Goal: Task Accomplishment & Management: Use online tool/utility

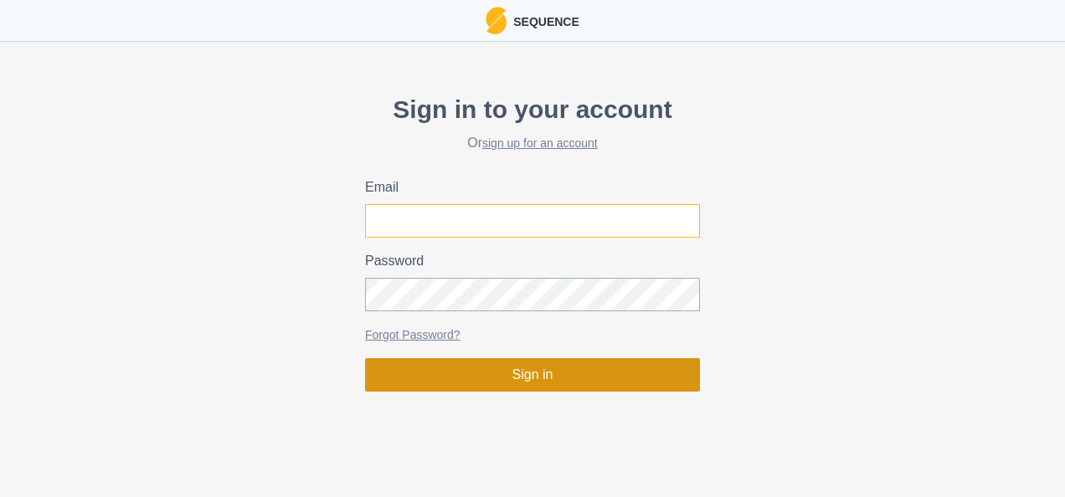
type input "[PERSON_NAME][EMAIL_ADDRESS][PERSON_NAME][DOMAIN_NAME]"
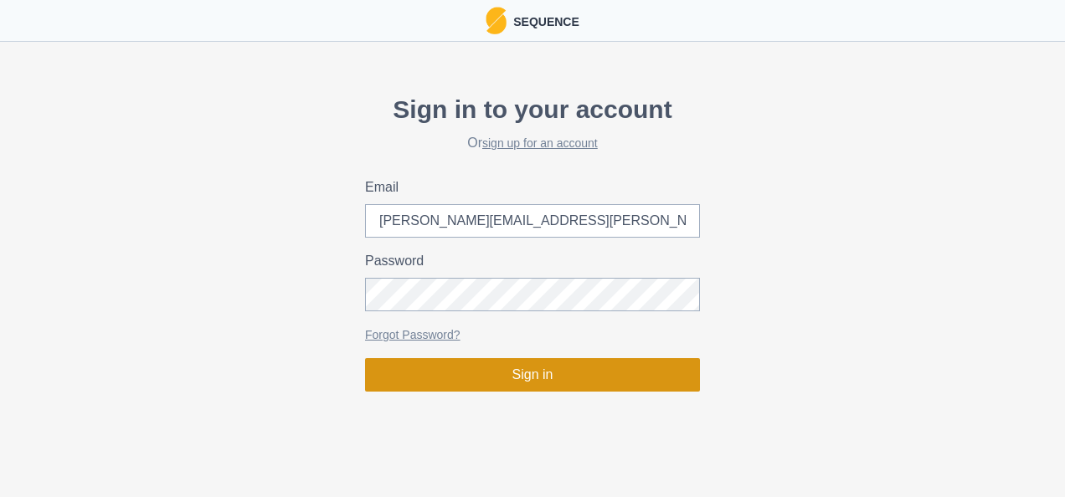
click at [534, 378] on button "Sign in" at bounding box center [532, 374] width 335 height 33
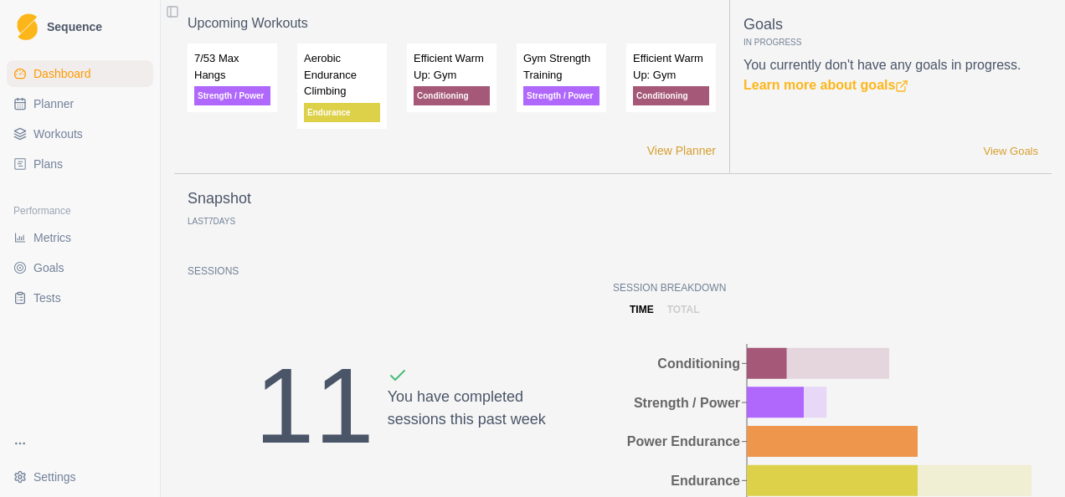
click at [52, 160] on span "Plans" at bounding box center [47, 164] width 29 height 17
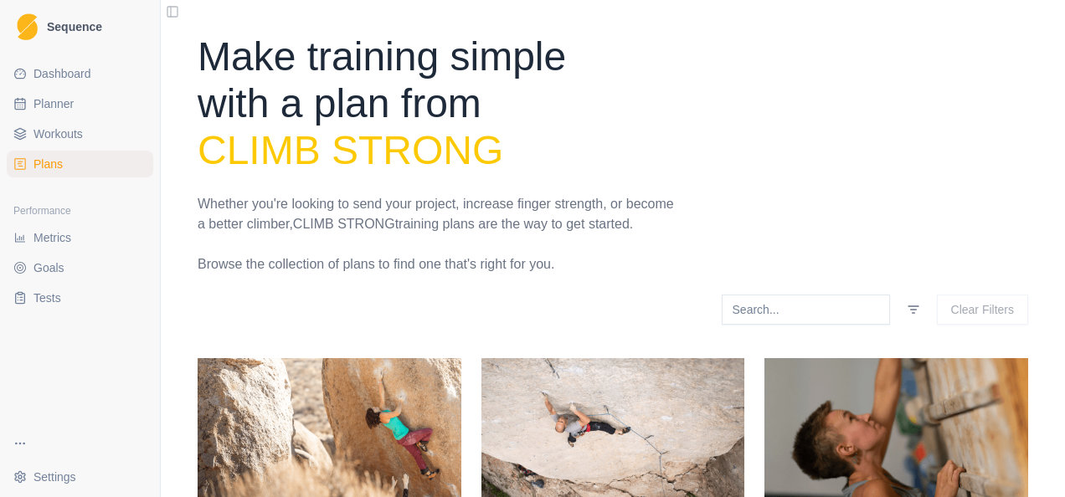
click at [59, 107] on span "Planner" at bounding box center [53, 103] width 40 height 17
select select "month"
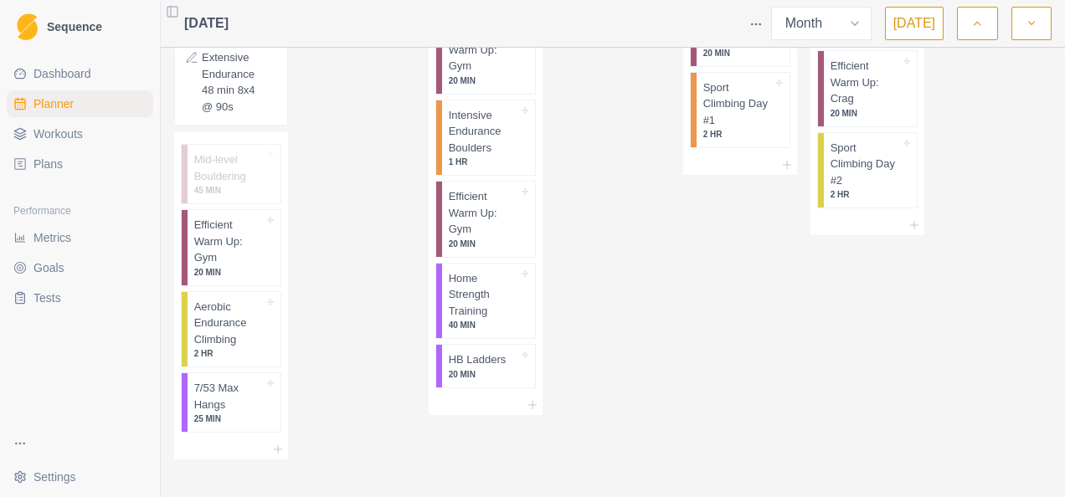
scroll to position [2889, 0]
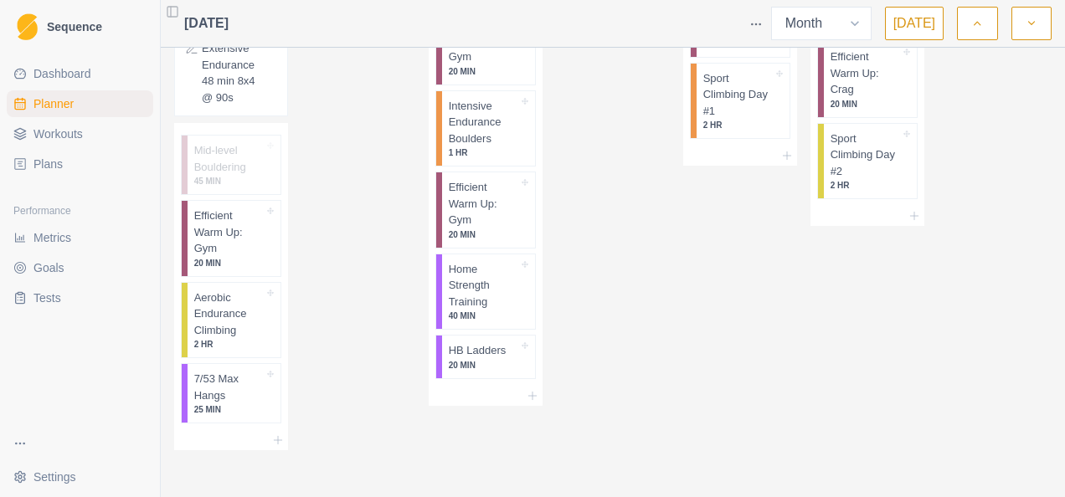
click at [229, 39] on div "[DATE]" at bounding box center [201, 23] width 54 height 33
click at [229, 28] on span "[DATE]" at bounding box center [206, 23] width 44 height 20
click at [229, 22] on span "[DATE]" at bounding box center [206, 23] width 44 height 20
click at [859, 19] on select "Week Month" at bounding box center [821, 23] width 100 height 33
click at [229, 18] on span "[DATE]" at bounding box center [206, 23] width 44 height 20
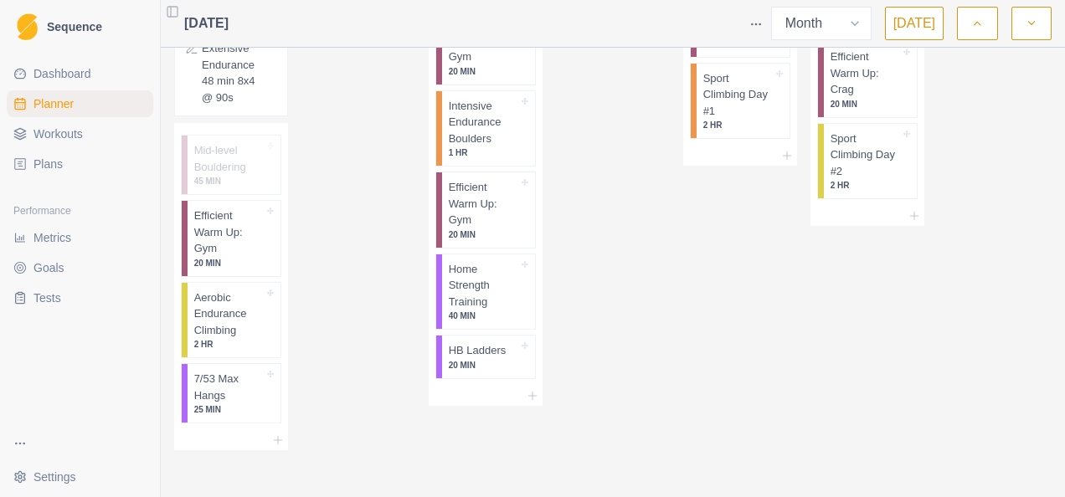
click at [172, 13] on button "Toggle Sidebar" at bounding box center [172, 11] width 23 height 23
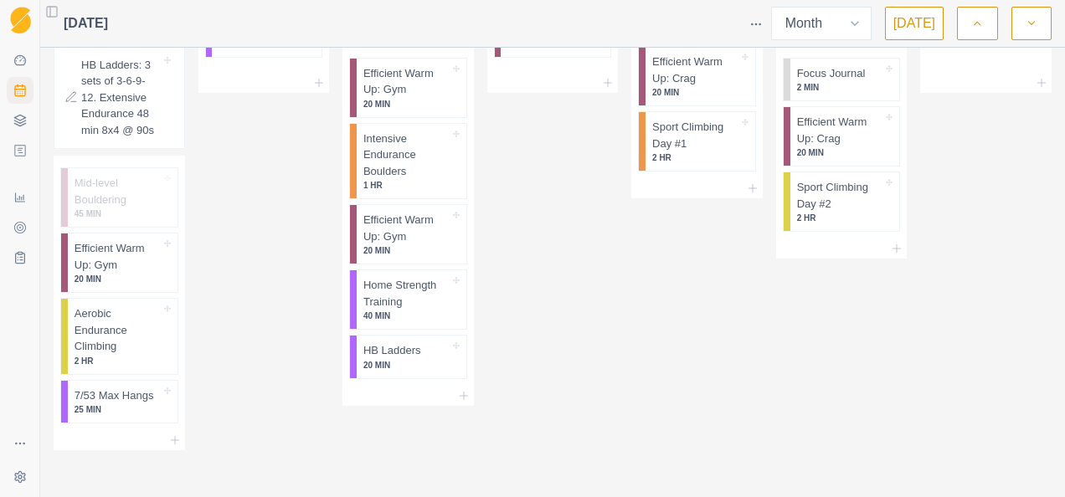
scroll to position [2611, 0]
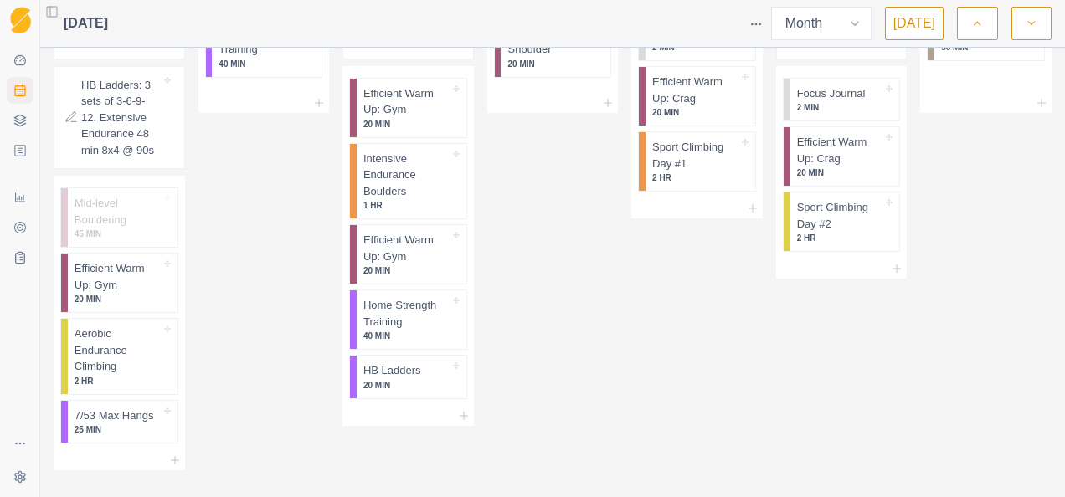
click at [47, 20] on button "Toggle Sidebar" at bounding box center [51, 11] width 23 height 23
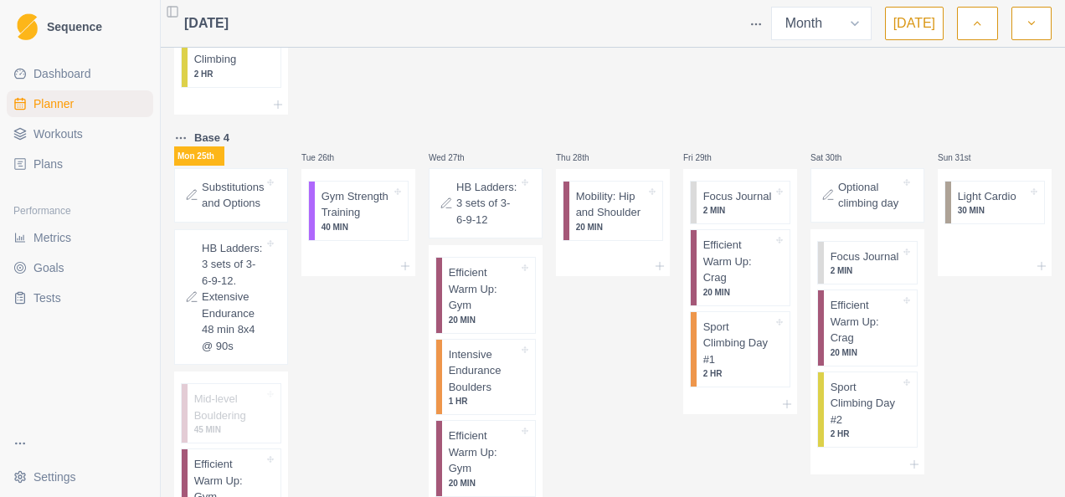
scroll to position [2889, 0]
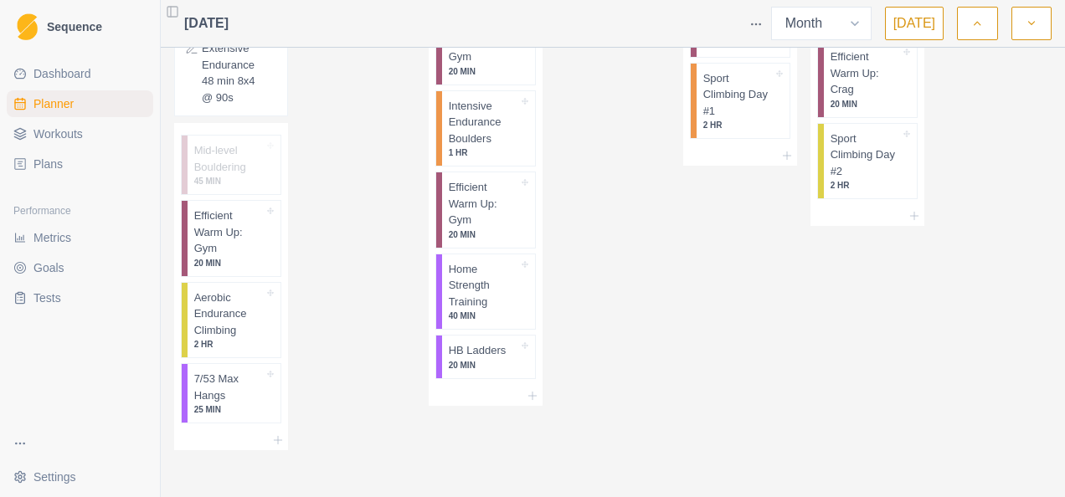
click at [1030, 18] on icon "button" at bounding box center [1032, 23] width 12 height 17
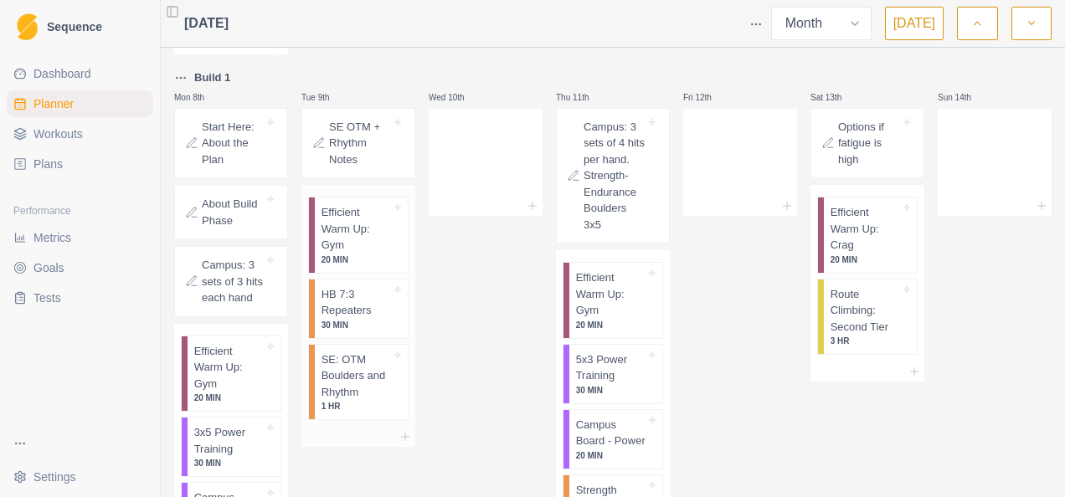
scroll to position [335, 0]
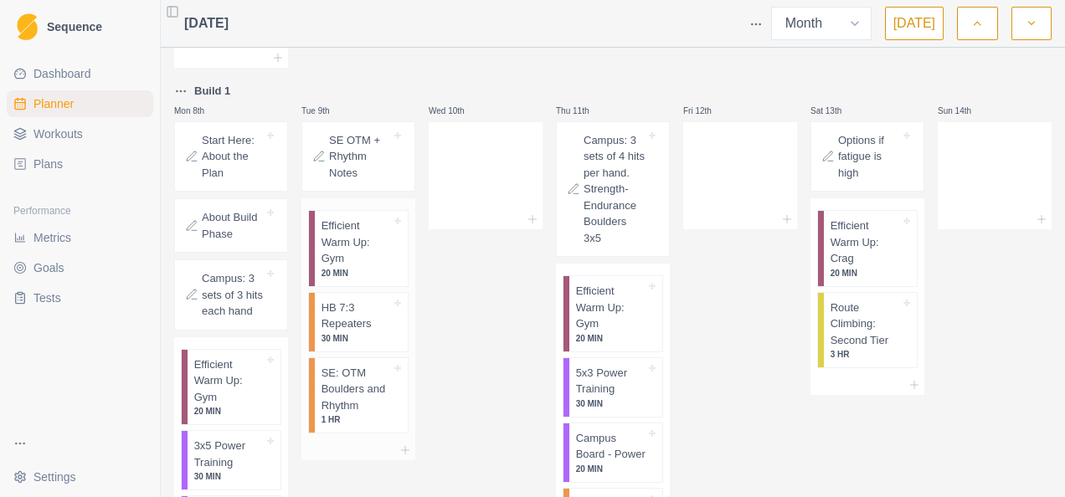
click at [337, 311] on p "HB 7:3 Repeaters" at bounding box center [357, 316] width 70 height 33
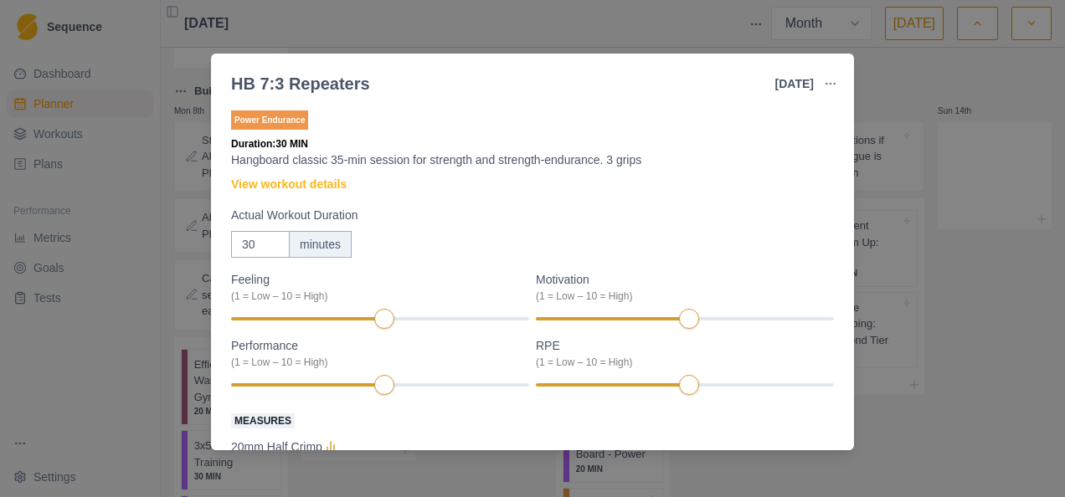
click at [647, 31] on div "HB 7:3 Repeaters [DATE] Link To Goal View Workout Metrics Edit Original Workout…" at bounding box center [532, 248] width 1065 height 497
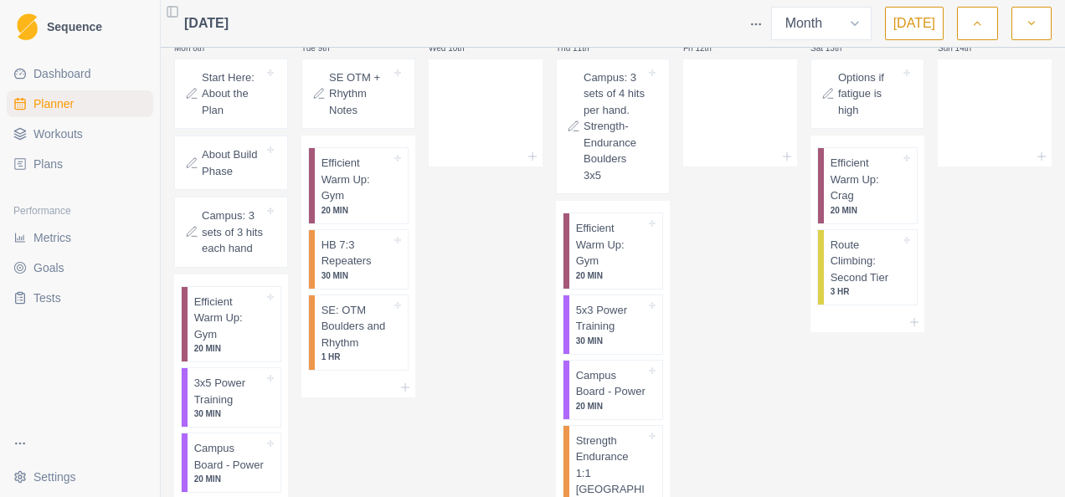
scroll to position [419, 0]
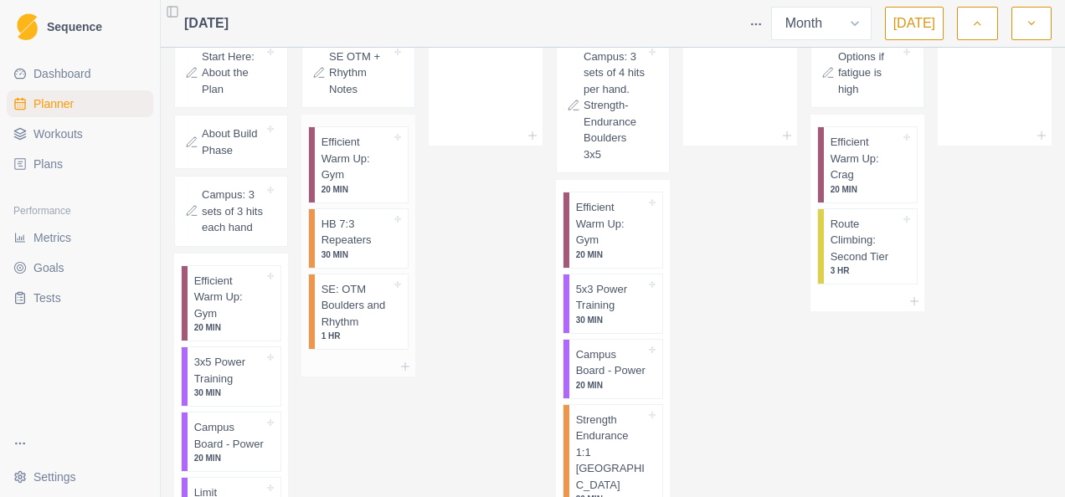
click at [359, 306] on p "SE: OTM Boulders and Rhythm" at bounding box center [357, 305] width 70 height 49
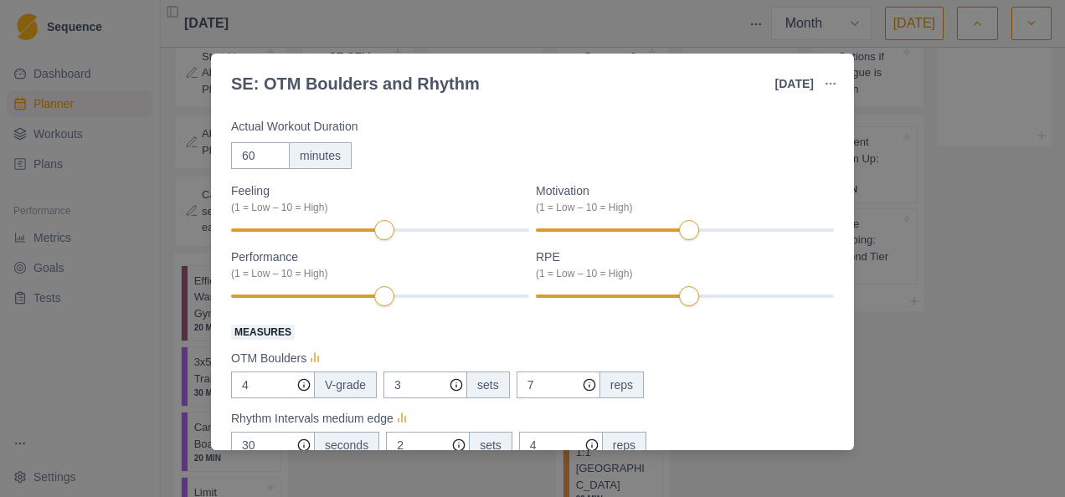
scroll to position [0, 0]
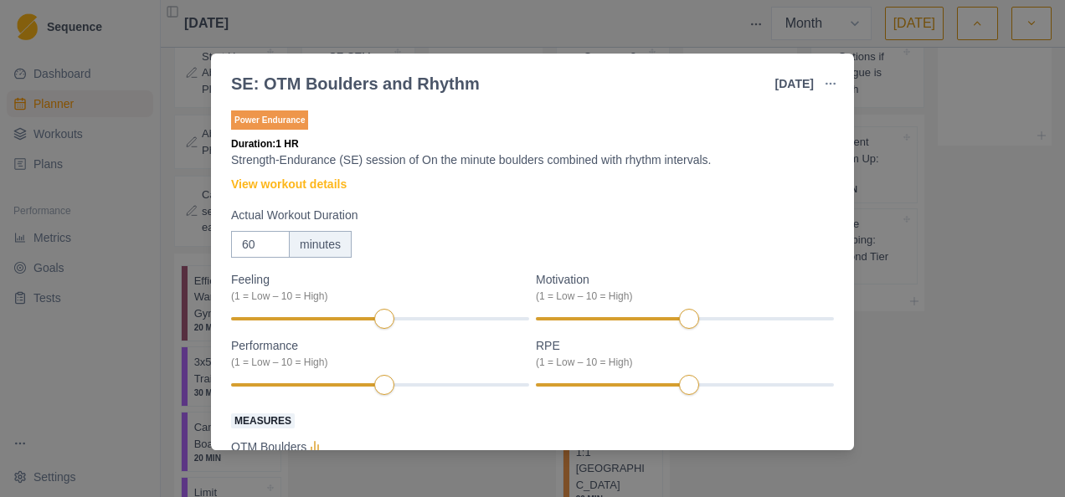
click at [490, 28] on div "SE: OTM Boulders and Rhythm [DATE] Link To Goal View Workout Metrics Edit Origi…" at bounding box center [532, 248] width 1065 height 497
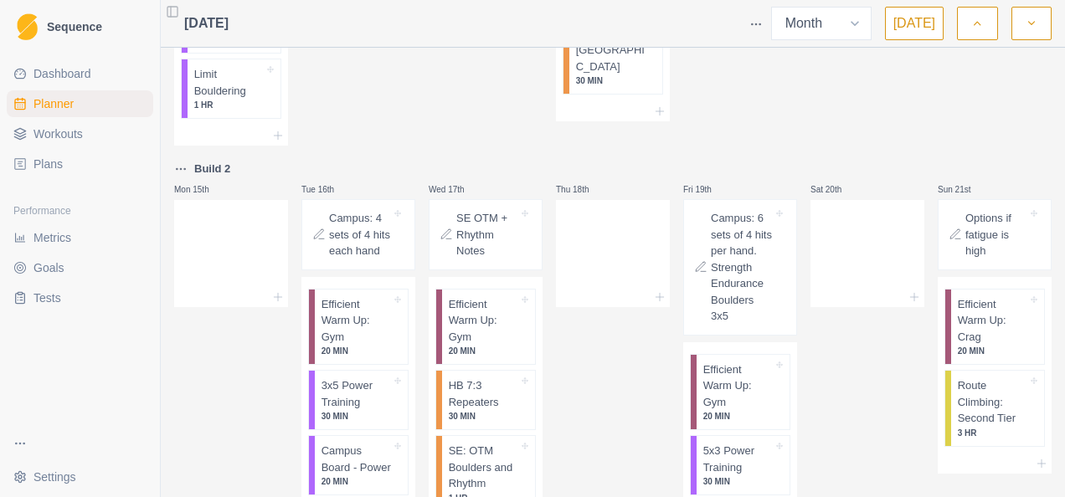
scroll to position [921, 0]
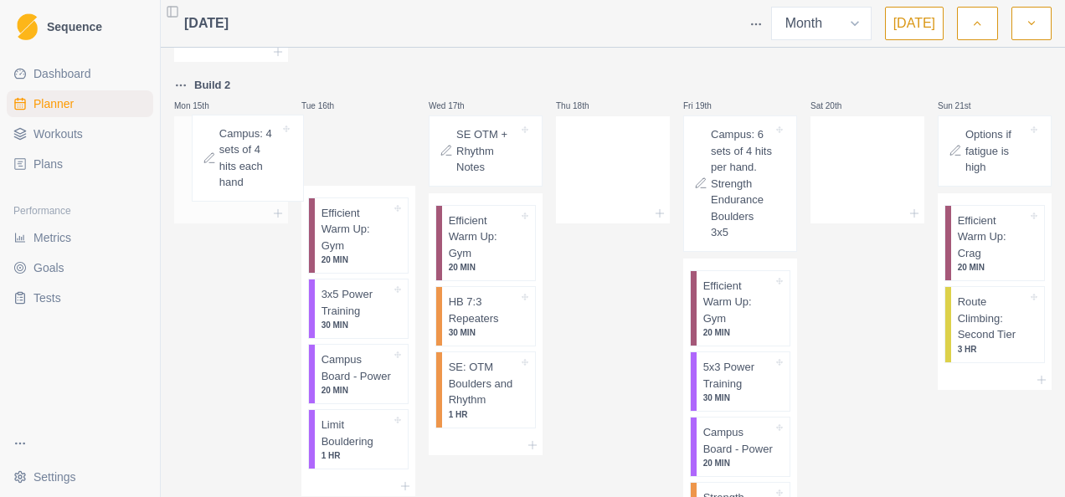
drag, startPoint x: 367, startPoint y: 141, endPoint x: 250, endPoint y: 146, distance: 116.5
click at [250, 146] on div "Base - Deload Mon 1st Substitutions and Options Efficient Warm Up: Gym 20 MIN 7…" at bounding box center [613, 449] width 878 height 2630
click at [214, 139] on div "Base - Deload Mon 1st Substitutions and Options Efficient Warm Up: Gym 20 MIN 7…" at bounding box center [613, 449] width 878 height 2630
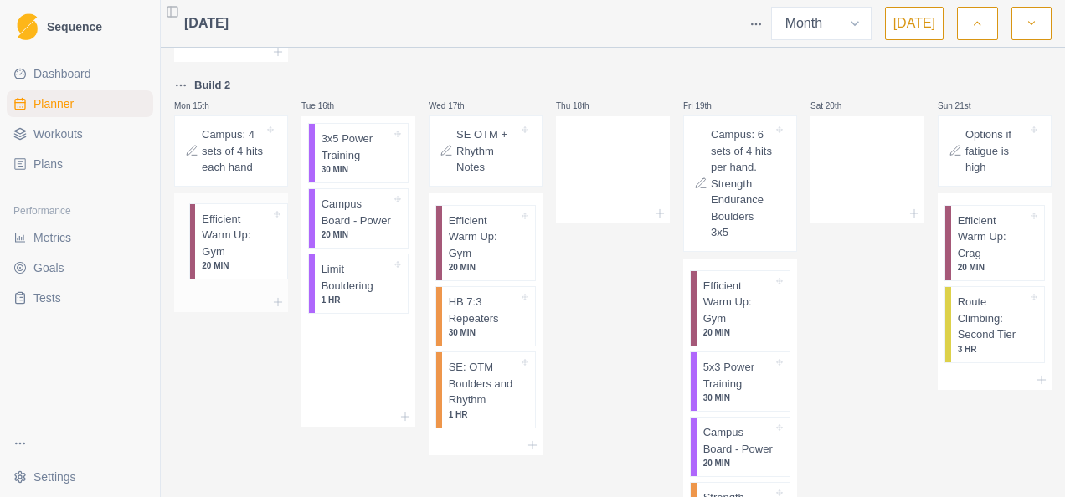
drag, startPoint x: 347, startPoint y: 151, endPoint x: 226, endPoint y: 236, distance: 147.8
click at [227, 236] on div "Base - Deload Mon 1st Substitutions and Options Efficient Warm Up: Gym 20 MIN 7…" at bounding box center [613, 449] width 878 height 2630
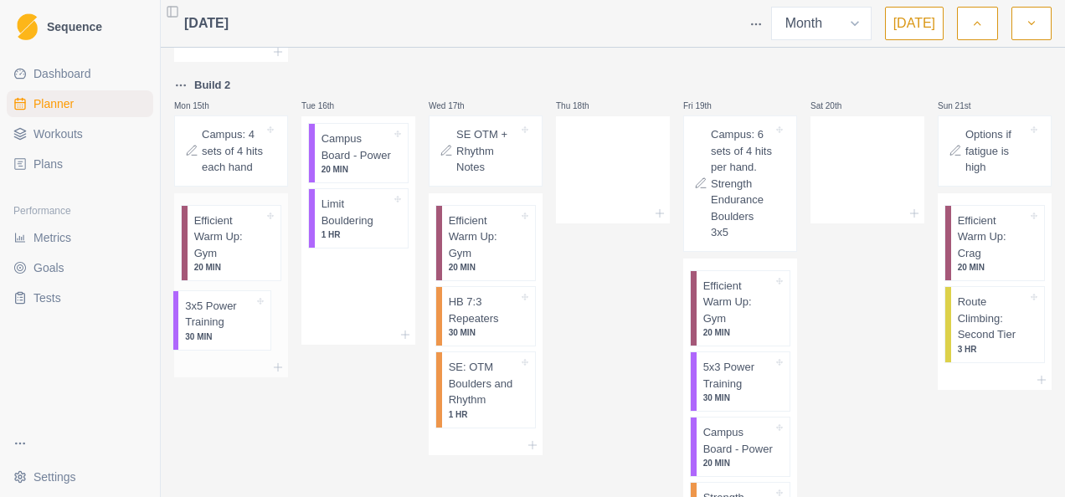
drag, startPoint x: 342, startPoint y: 150, endPoint x: 209, endPoint y: 327, distance: 221.7
click at [209, 327] on div "Base - Deload Mon 1st Substitutions and Options Efficient Warm Up: Gym 20 MIN 7…" at bounding box center [613, 449] width 878 height 2630
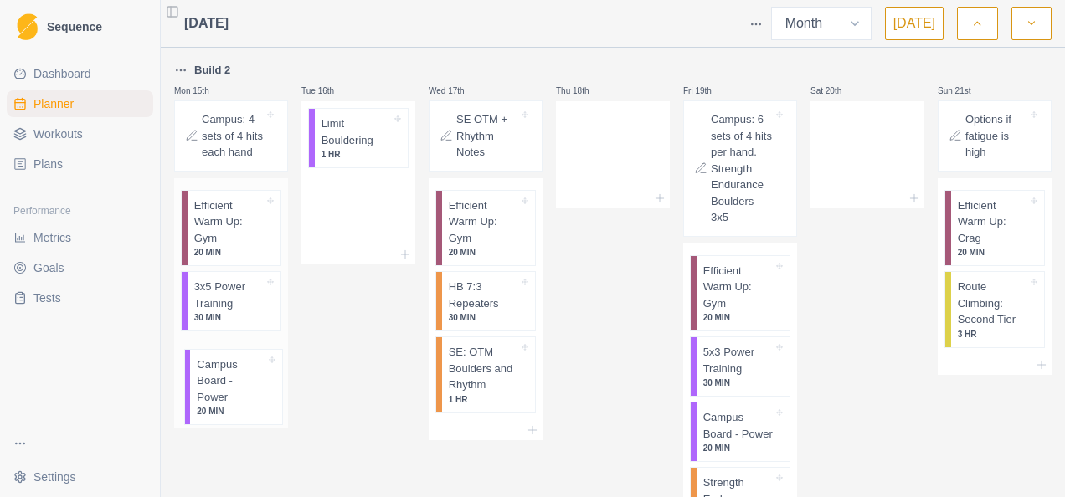
drag, startPoint x: 345, startPoint y: 166, endPoint x: 254, endPoint y: 300, distance: 162.1
click at [218, 400] on div "Base - Deload Mon 1st Substitutions and Options Efficient Warm Up: Gym 20 MIN 7…" at bounding box center [613, 434] width 878 height 2630
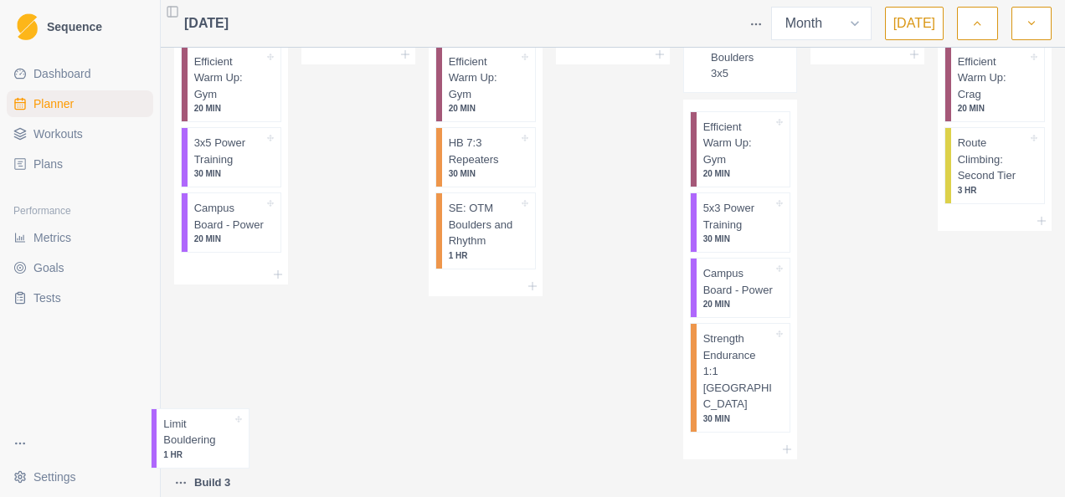
scroll to position [1115, 0]
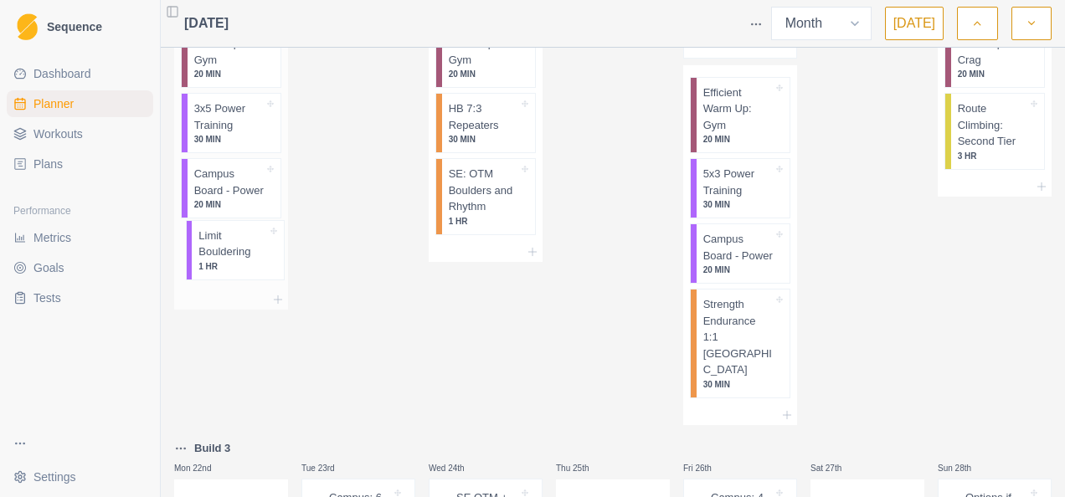
drag, startPoint x: 354, startPoint y: 122, endPoint x: 233, endPoint y: 245, distance: 172.9
click at [233, 245] on div "Base - Deload Mon 1st Substitutions and Options Efficient Warm Up: Gym 20 MIN 7…" at bounding box center [613, 256] width 878 height 2630
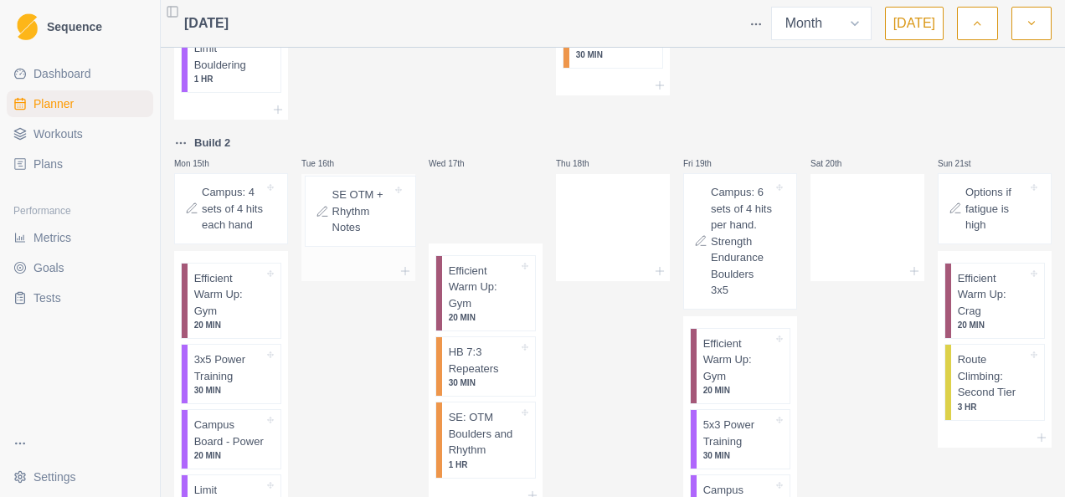
drag, startPoint x: 479, startPoint y: 206, endPoint x: 355, endPoint y: 214, distance: 124.2
drag, startPoint x: 380, startPoint y: 220, endPoint x: 343, endPoint y: 222, distance: 36.9
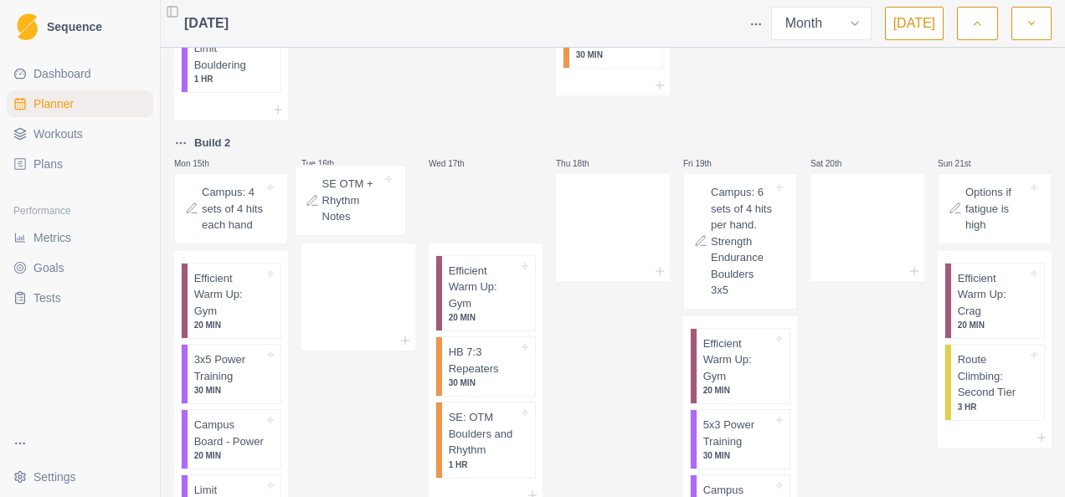
drag, startPoint x: 464, startPoint y: 208, endPoint x: 327, endPoint y: 209, distance: 137.3
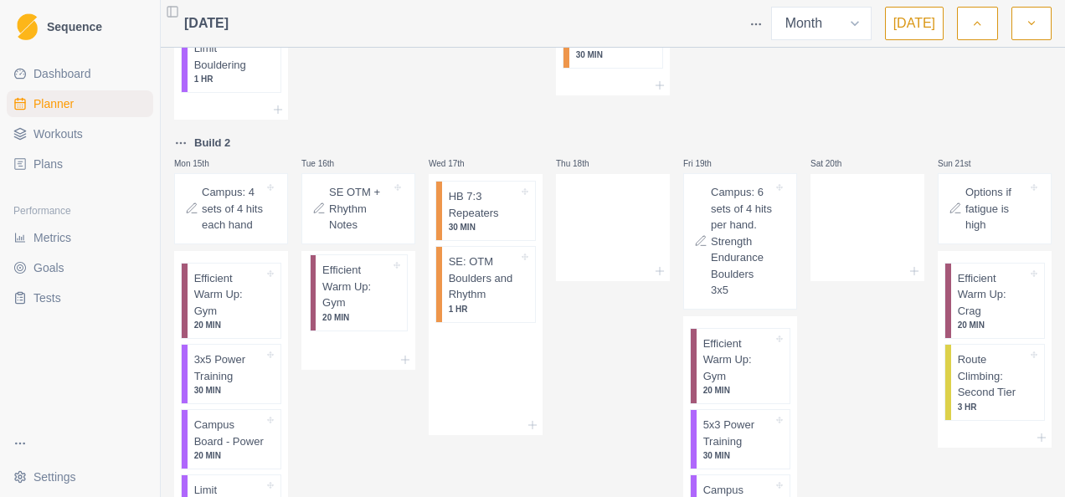
drag, startPoint x: 389, startPoint y: 285, endPoint x: 419, endPoint y: 261, distance: 37.5
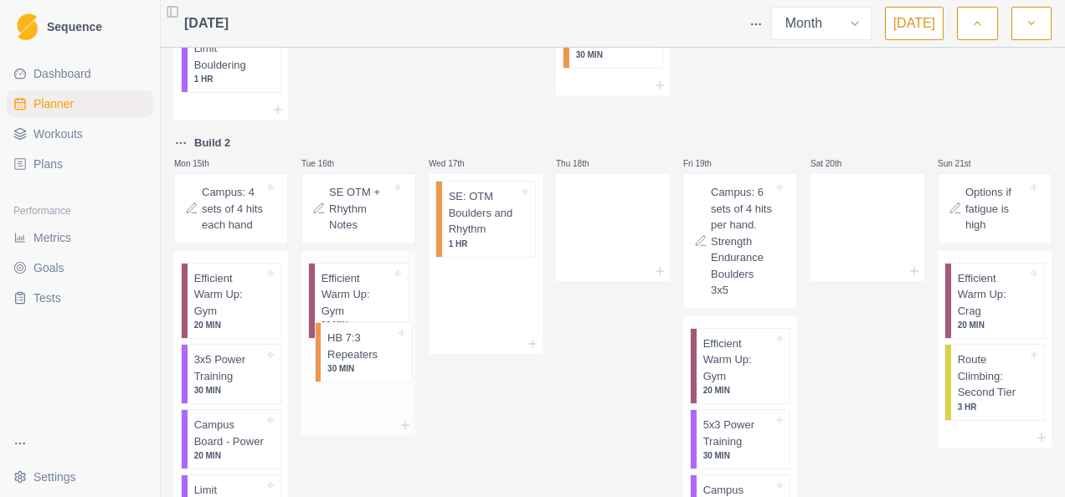
drag, startPoint x: 481, startPoint y: 218, endPoint x: 355, endPoint y: 362, distance: 191.1
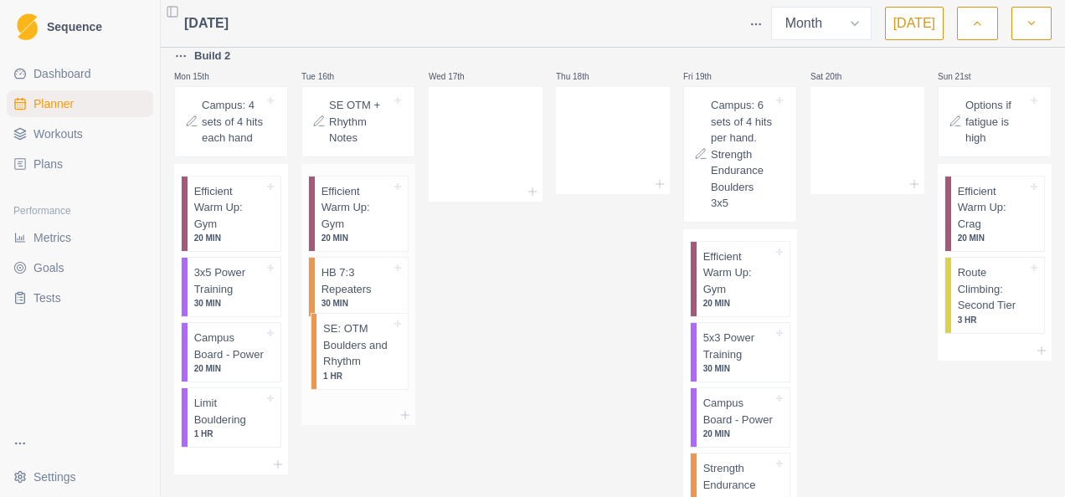
scroll to position [970, 0]
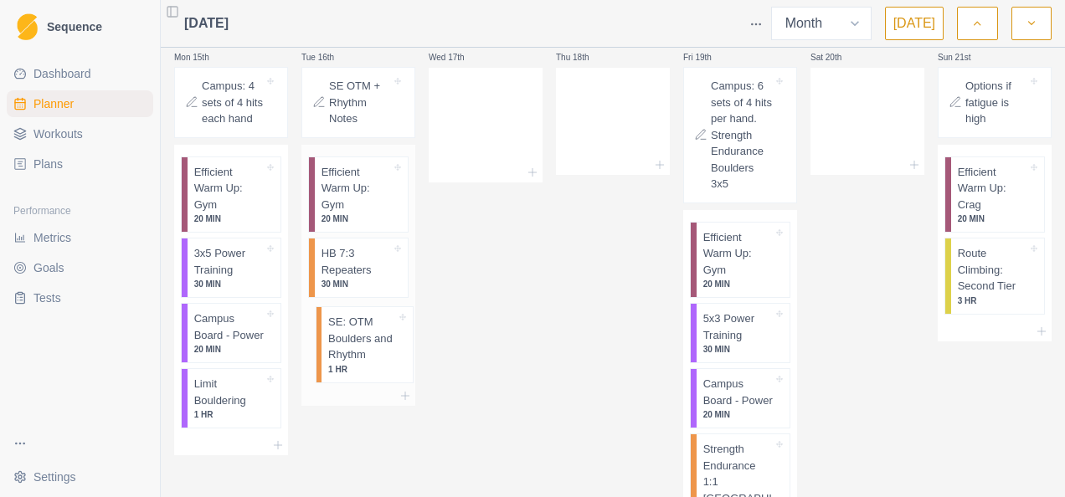
drag, startPoint x: 440, startPoint y: 270, endPoint x: 345, endPoint y: 367, distance: 136.2
click at [347, 369] on div "Base - Deload Mon 1st Substitutions and Options Efficient Warm Up: Gym 20 MIN 7…" at bounding box center [613, 401] width 878 height 2630
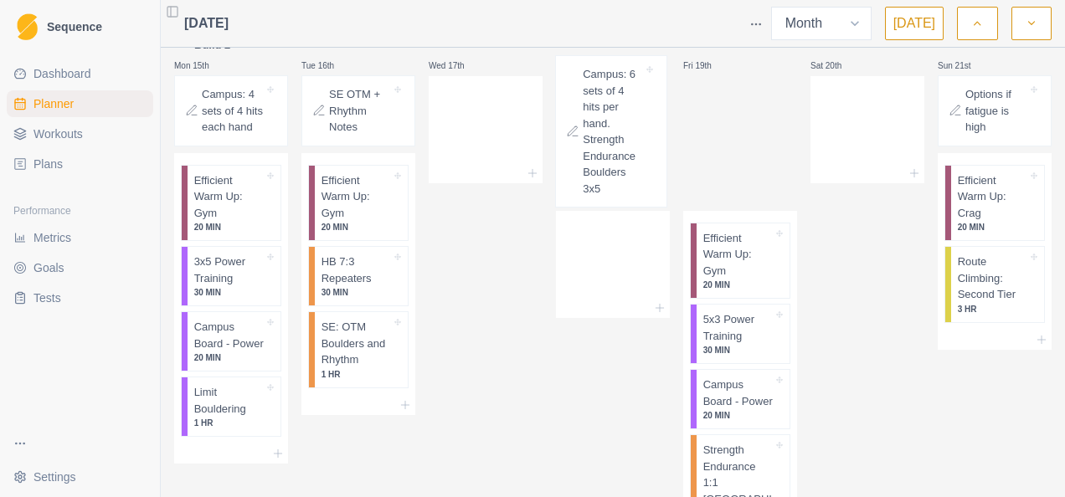
scroll to position [958, 0]
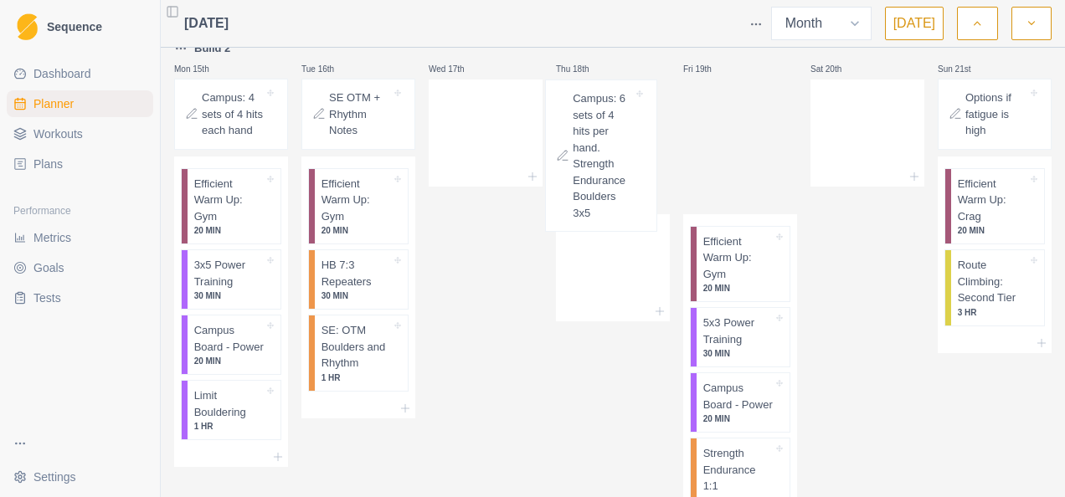
drag, startPoint x: 648, startPoint y: 112, endPoint x: 590, endPoint y: 131, distance: 60.9
click at [590, 131] on div "Base - Deload Mon 1st Substitutions and Options Efficient Warm Up: Gym 20 MIN 7…" at bounding box center [613, 408] width 878 height 2623
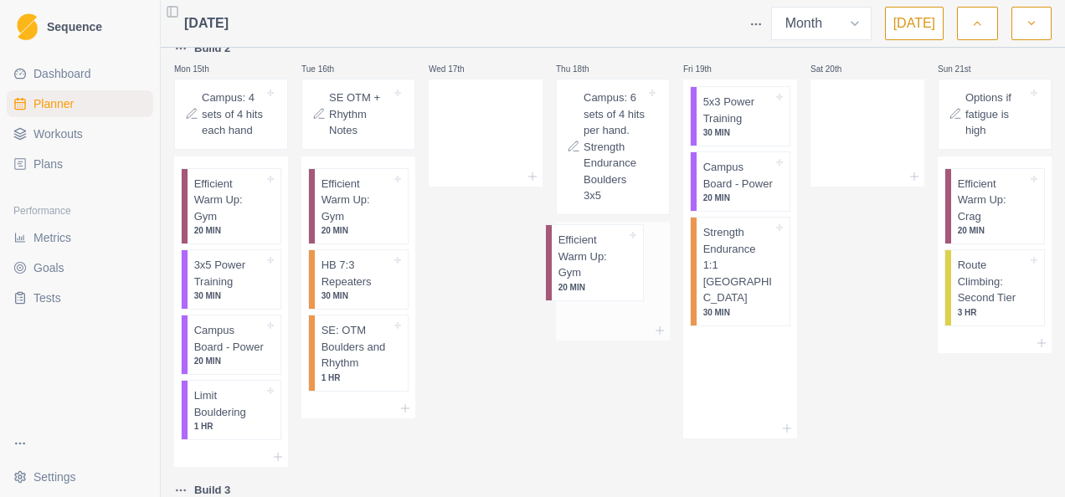
drag, startPoint x: 720, startPoint y: 129, endPoint x: 579, endPoint y: 273, distance: 201.3
click at [579, 273] on div "Base - Deload Mon 1st Substitutions and Options Efficient Warm Up: Gym 20 MIN 7…" at bounding box center [613, 354] width 878 height 2515
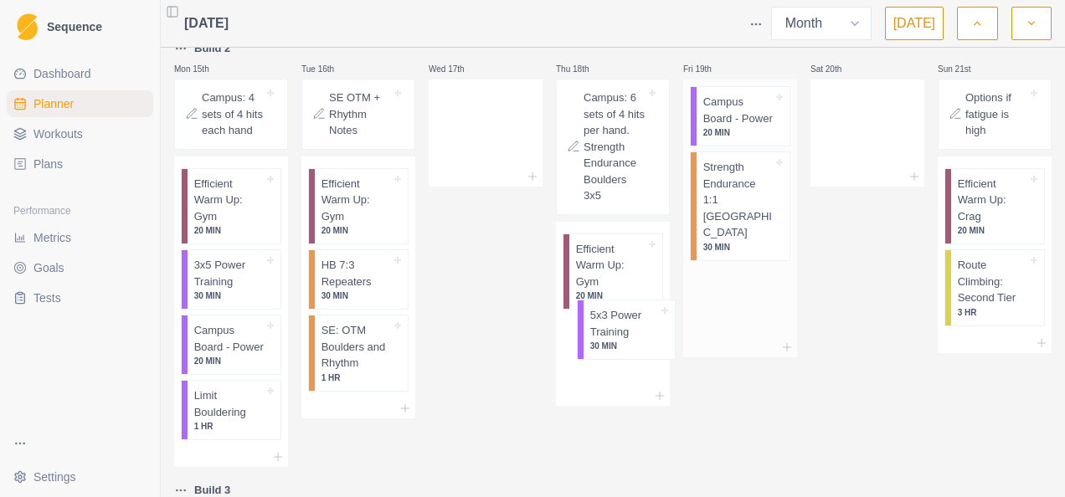
drag, startPoint x: 717, startPoint y: 117, endPoint x: 682, endPoint y: 231, distance: 119.2
click at [605, 342] on div "Base - Deload Mon 1st Substitutions and Options Efficient Warm Up: Gym 20 MIN 7…" at bounding box center [613, 354] width 878 height 2515
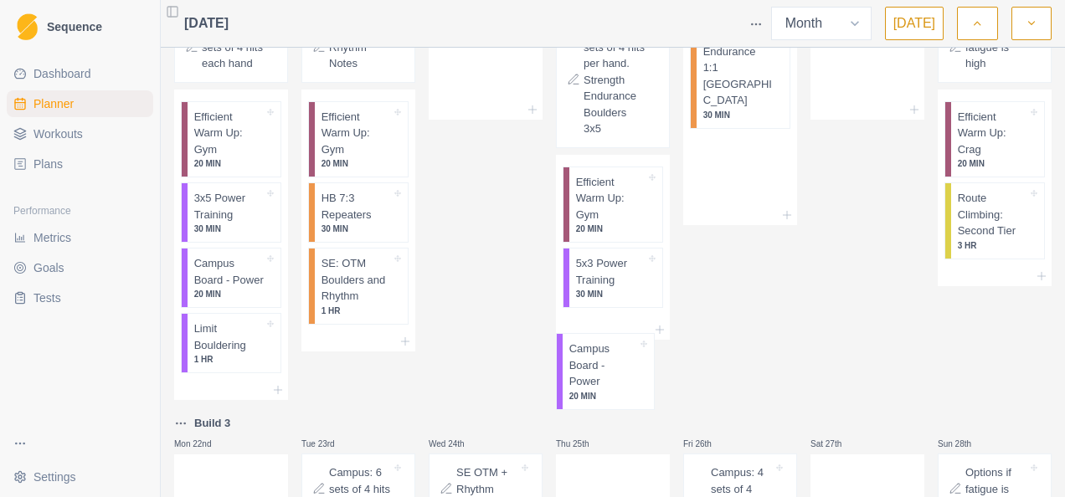
scroll to position [1047, 0]
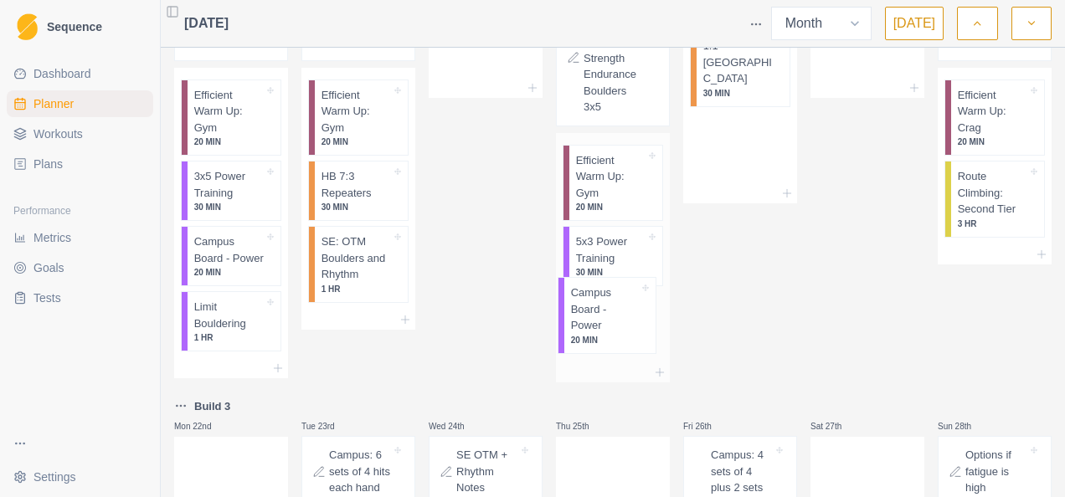
drag, startPoint x: 687, startPoint y: 198, endPoint x: 605, endPoint y: 317, distance: 144.0
click at [605, 317] on div "Base - Deload Mon 1st Substitutions and Options Efficient Warm Up: Gym 20 MIN 7…" at bounding box center [613, 269] width 878 height 2520
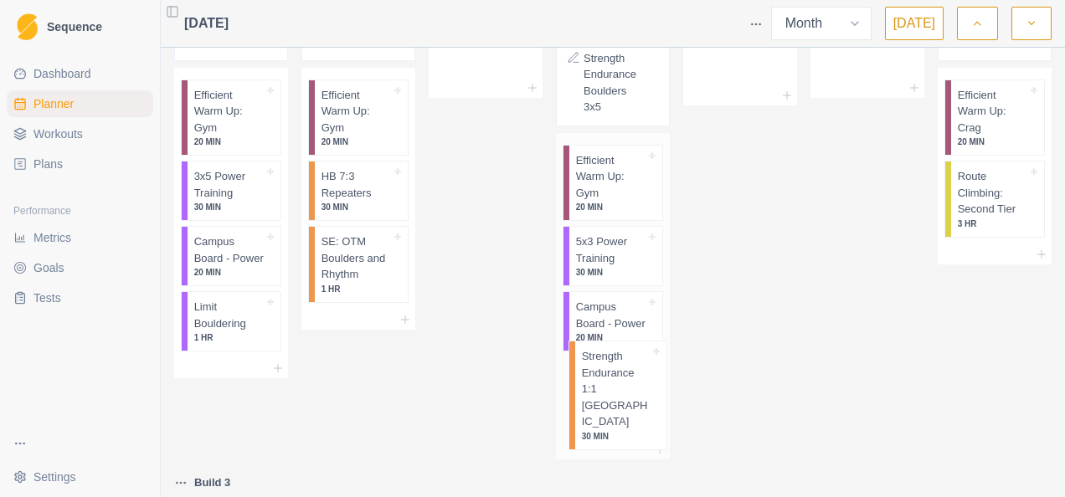
scroll to position [1053, 0]
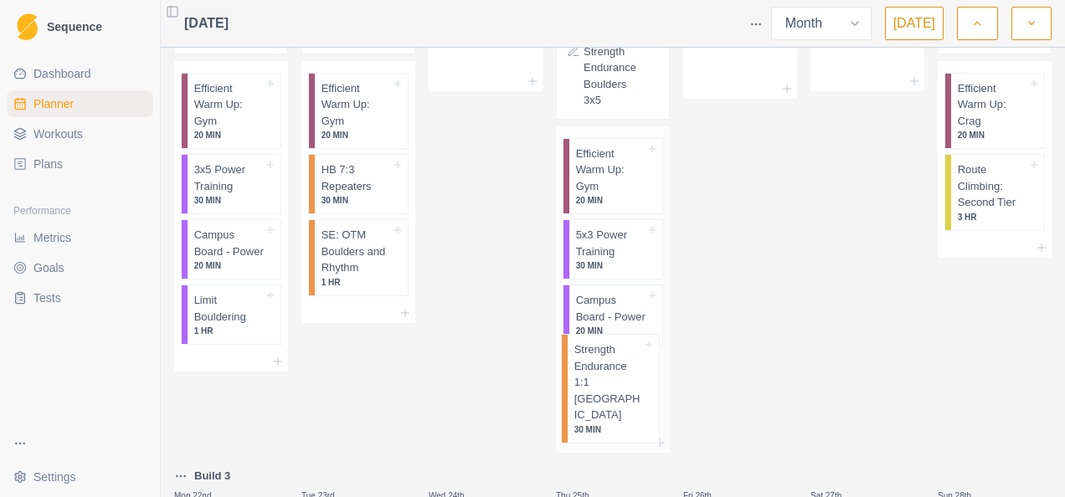
drag, startPoint x: 723, startPoint y: 64, endPoint x: 600, endPoint y: 410, distance: 367.9
click at [600, 410] on div "Base - Deload Mon 1st Substitutions and Options Efficient Warm Up: Gym 20 MIN 7…" at bounding box center [613, 300] width 878 height 2597
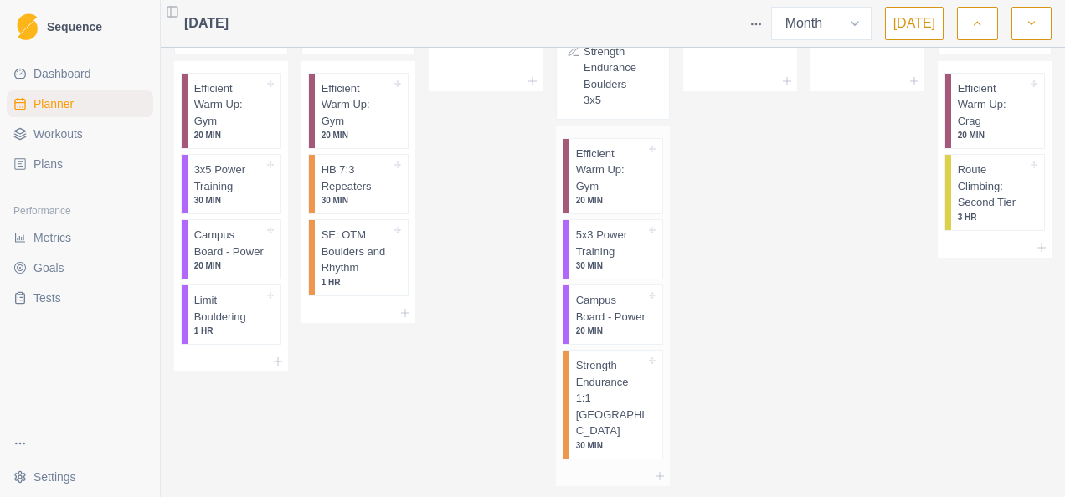
click at [588, 384] on p "Strength Endurance 1:1 [GEOGRAPHIC_DATA]" at bounding box center [611, 399] width 70 height 82
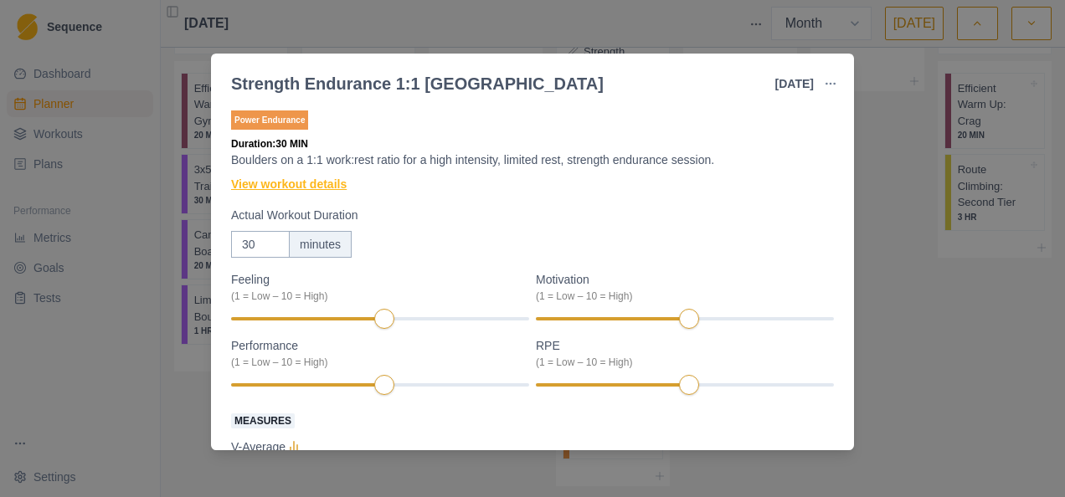
click at [313, 186] on link "View workout details" at bounding box center [289, 185] width 116 height 18
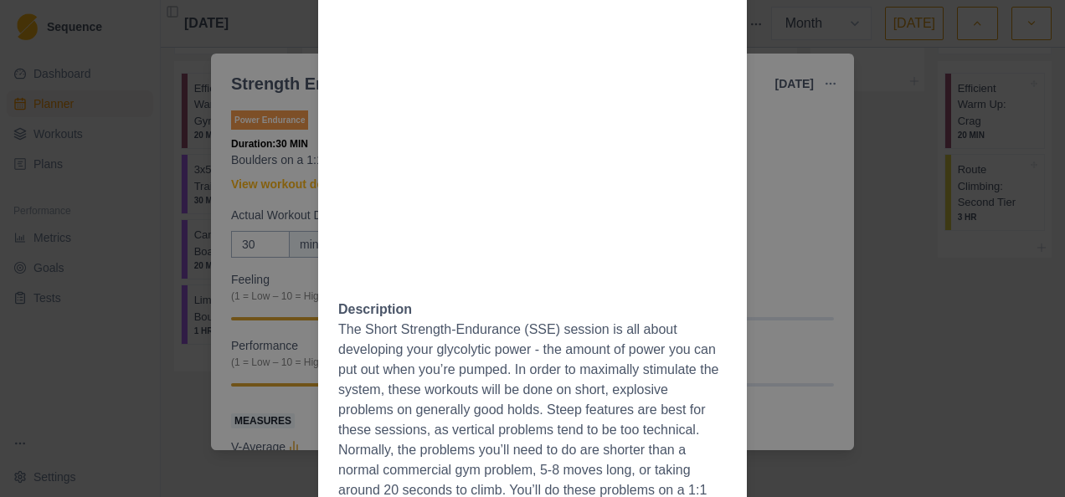
scroll to position [626, 0]
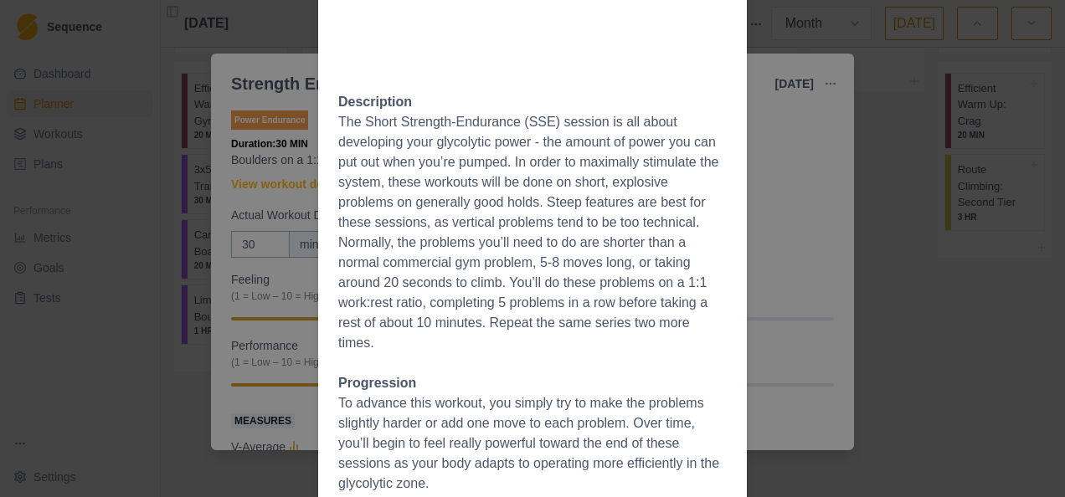
click at [770, 156] on div "Workout Details The Session: You should warm up before this session. Example Se…" at bounding box center [532, 248] width 1065 height 497
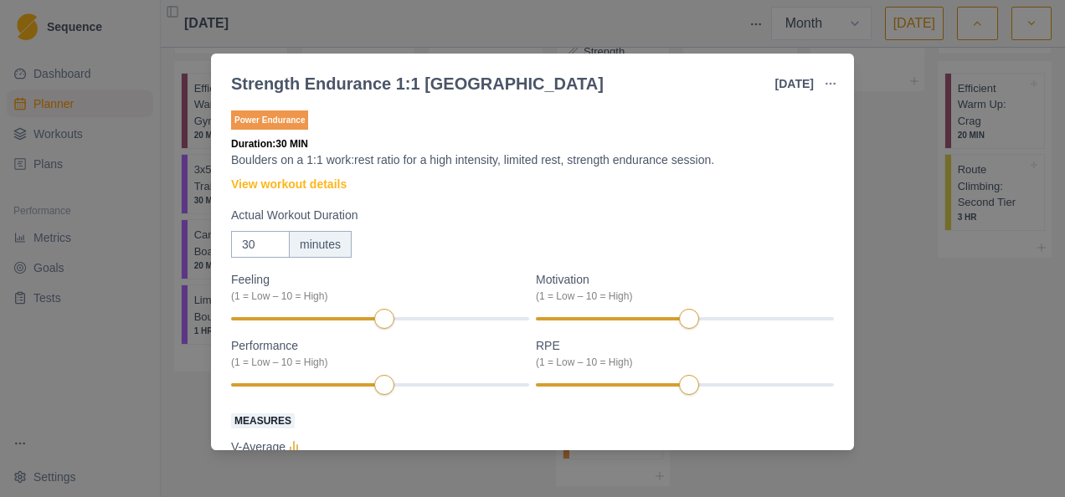
click at [655, 24] on div "Strength Endurance 1:1 Boulder [DATE] Link To Goal View Workout Metrics Edit Or…" at bounding box center [532, 248] width 1065 height 497
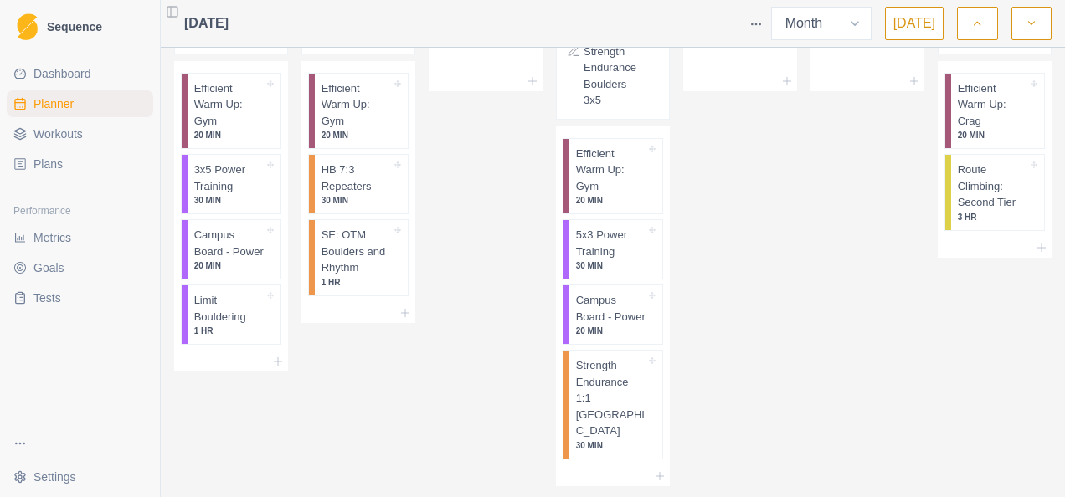
click at [425, 22] on div at bounding box center [485, 23] width 512 height 33
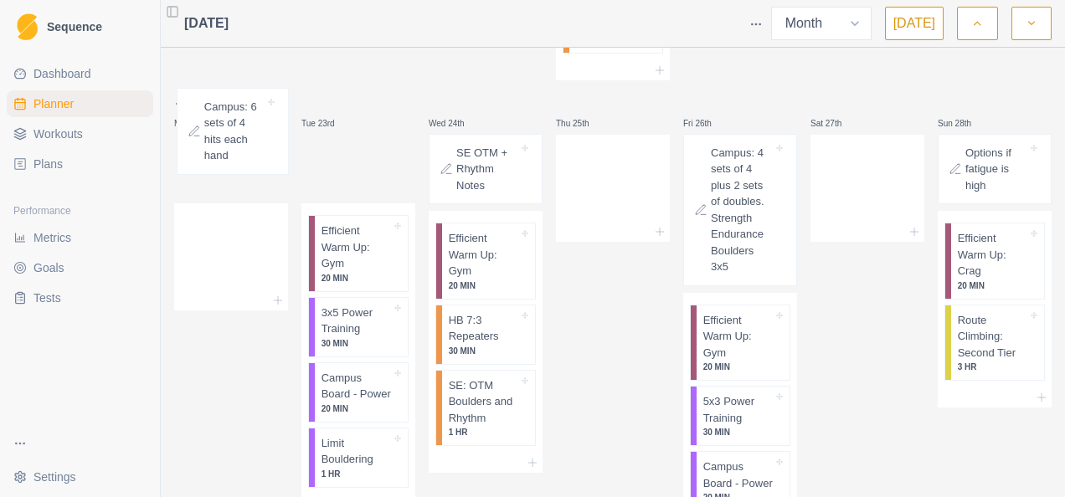
drag, startPoint x: 355, startPoint y: 114, endPoint x: 225, endPoint y: 122, distance: 130.1
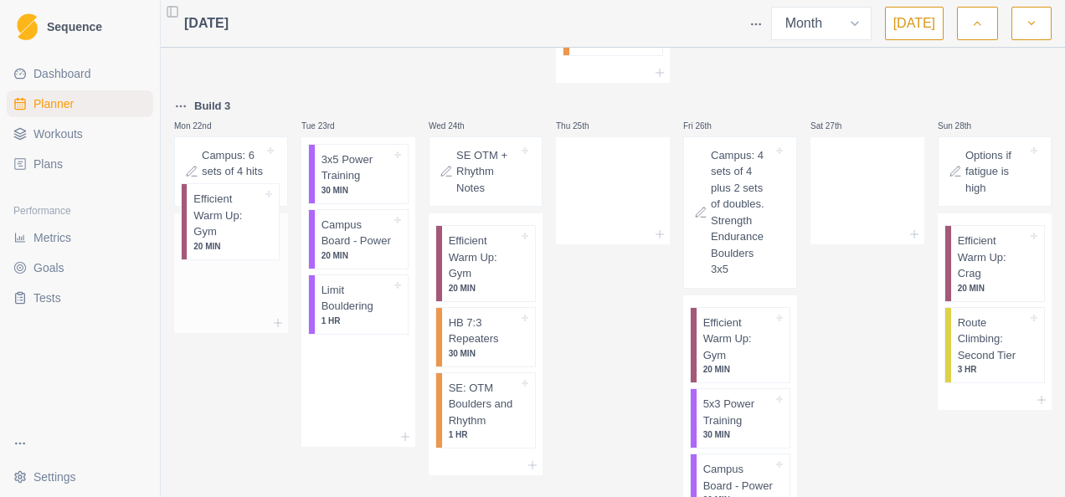
drag, startPoint x: 358, startPoint y: 135, endPoint x: 234, endPoint y: 206, distance: 142.9
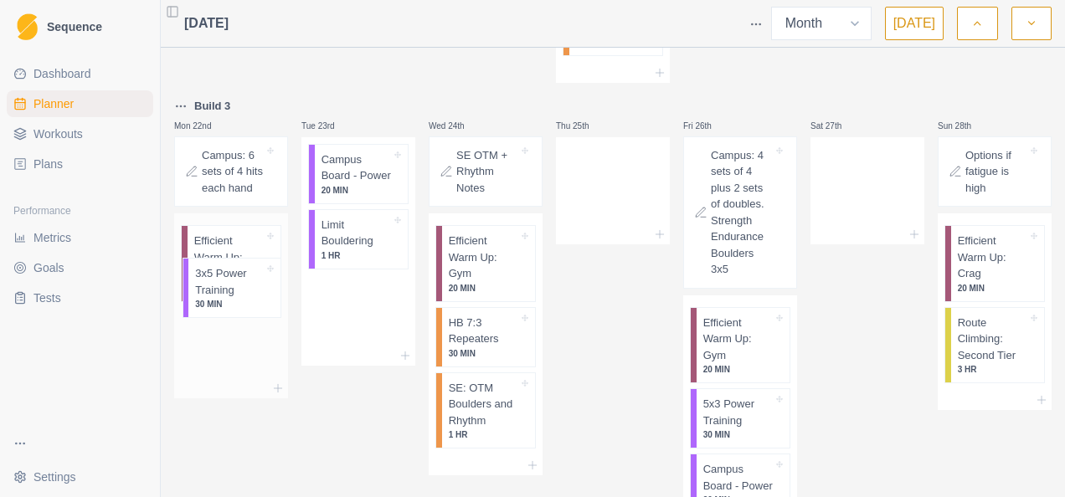
drag, startPoint x: 343, startPoint y: 153, endPoint x: 218, endPoint y: 312, distance: 202.7
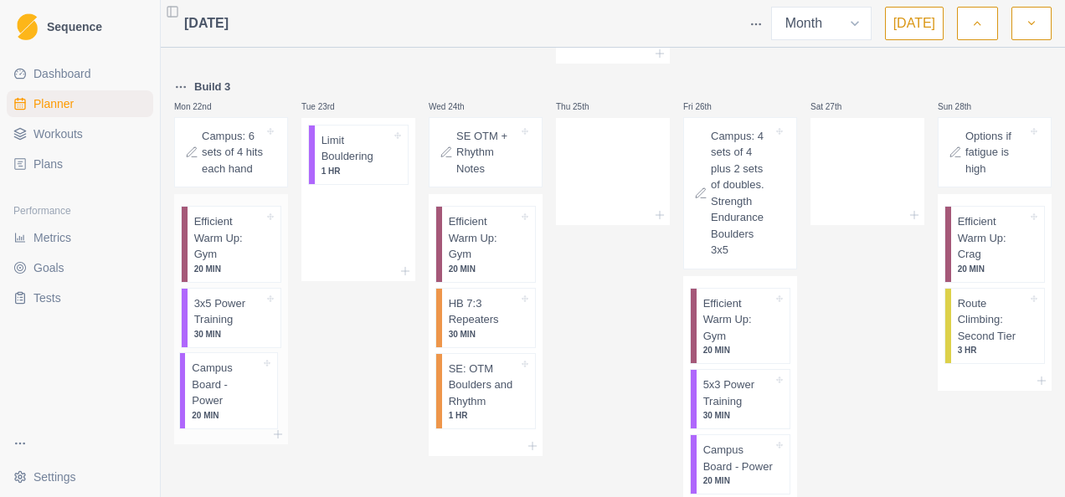
drag, startPoint x: 350, startPoint y: 147, endPoint x: 221, endPoint y: 384, distance: 269.0
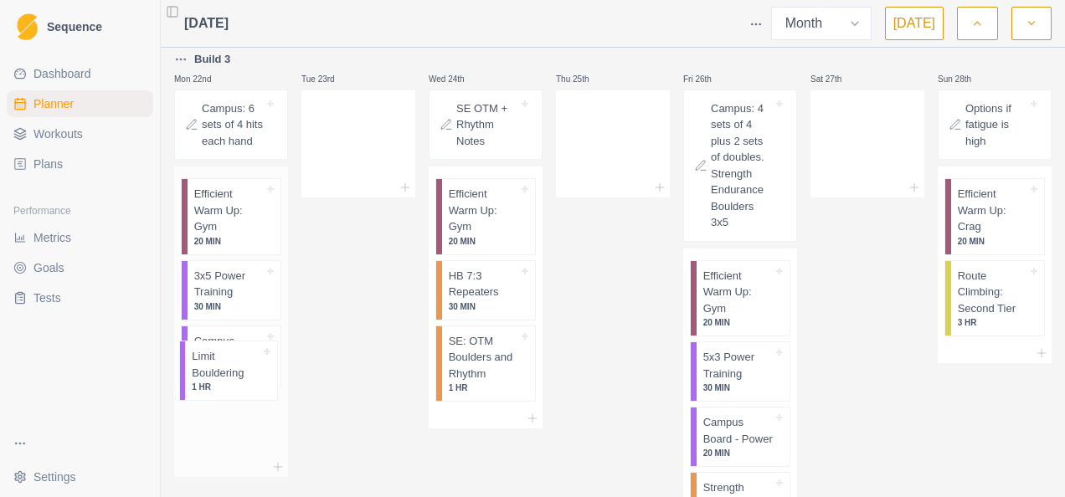
drag, startPoint x: 265, startPoint y: 313, endPoint x: 224, endPoint y: 365, distance: 66.2
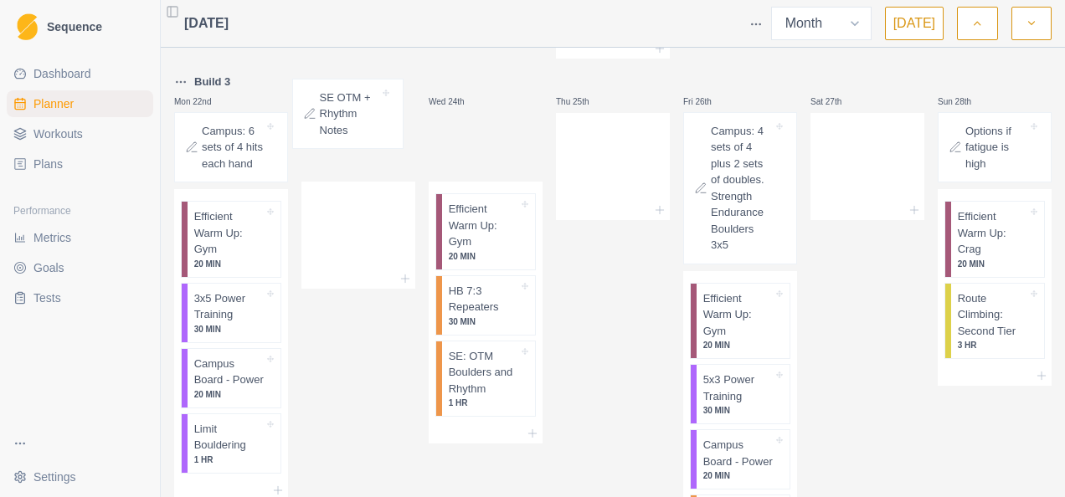
drag, startPoint x: 425, startPoint y: 80, endPoint x: 348, endPoint y: 111, distance: 83.8
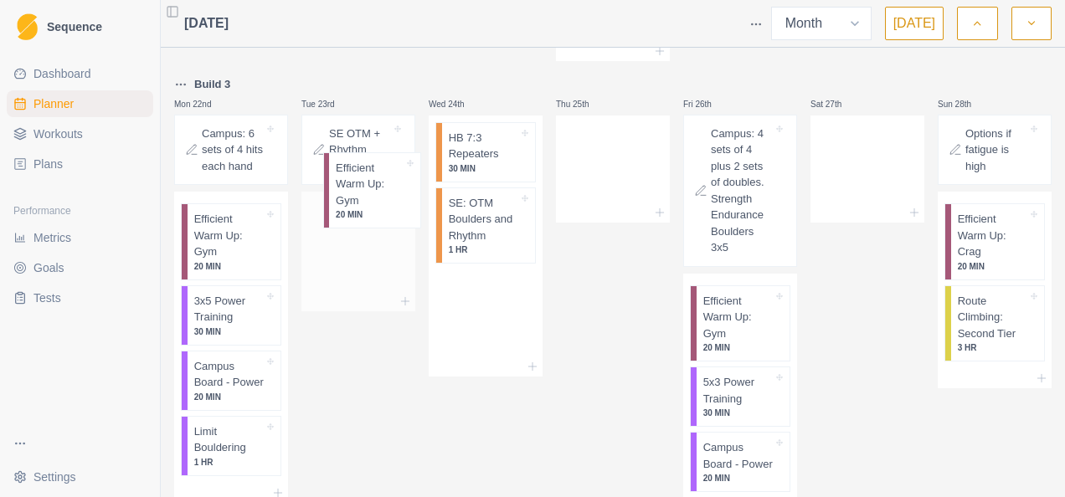
drag, startPoint x: 377, startPoint y: 184, endPoint x: 347, endPoint y: 203, distance: 35.8
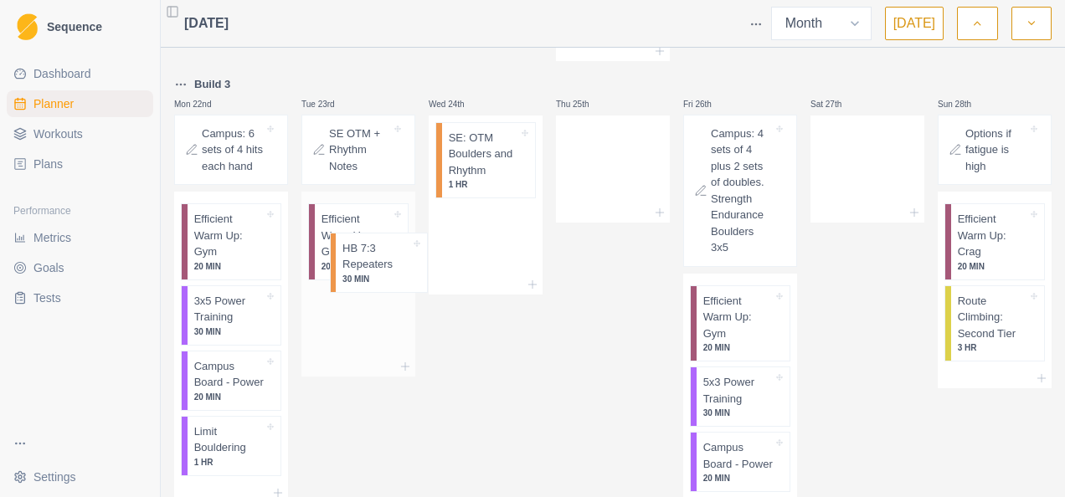
drag, startPoint x: 402, startPoint y: 221, endPoint x: 366, endPoint y: 272, distance: 62.5
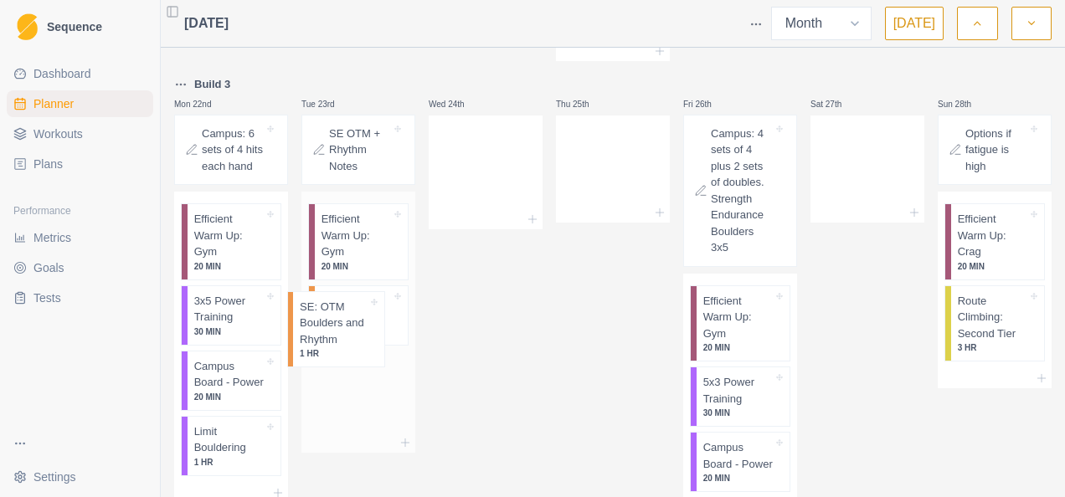
drag, startPoint x: 410, startPoint y: 244, endPoint x: 342, endPoint y: 338, distance: 116.4
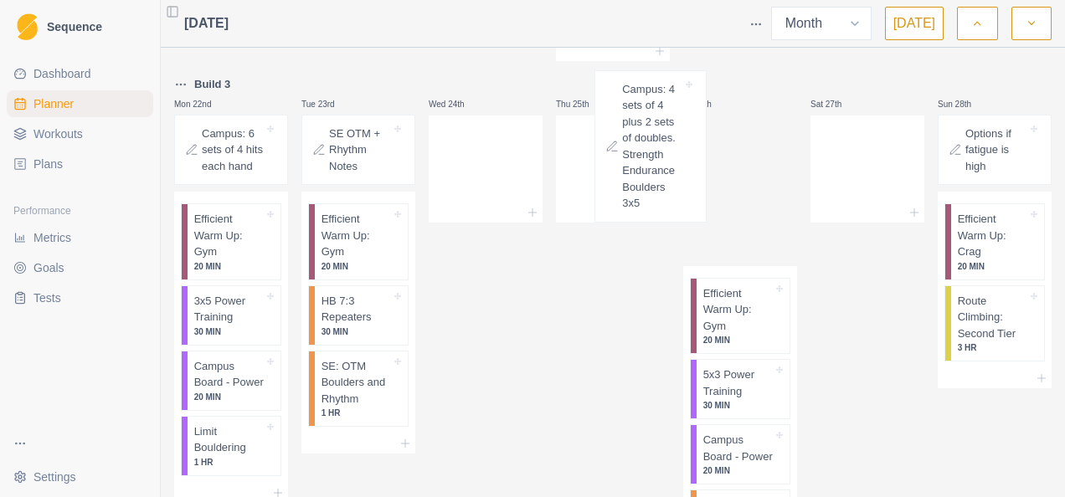
scroll to position [1478, 0]
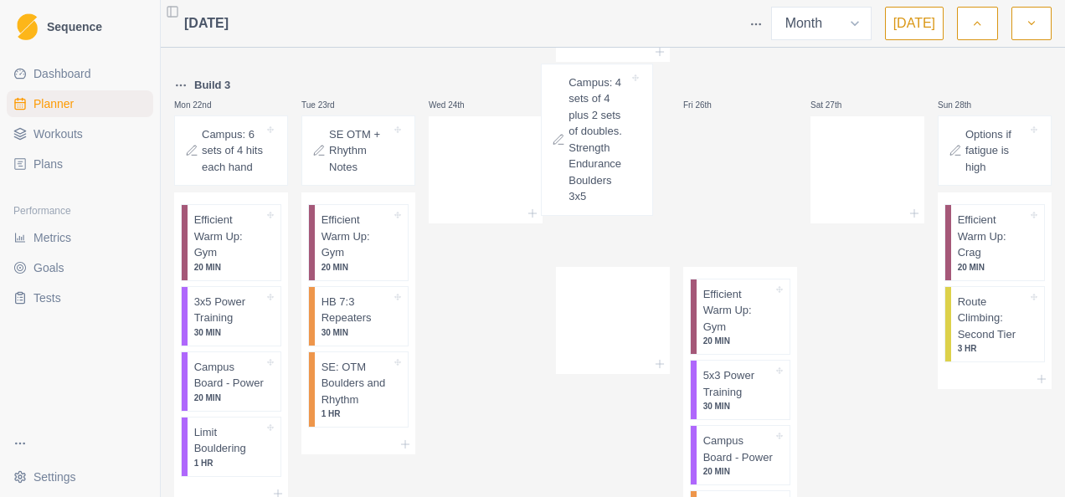
drag, startPoint x: 732, startPoint y: 107, endPoint x: 588, endPoint y: 97, distance: 144.4
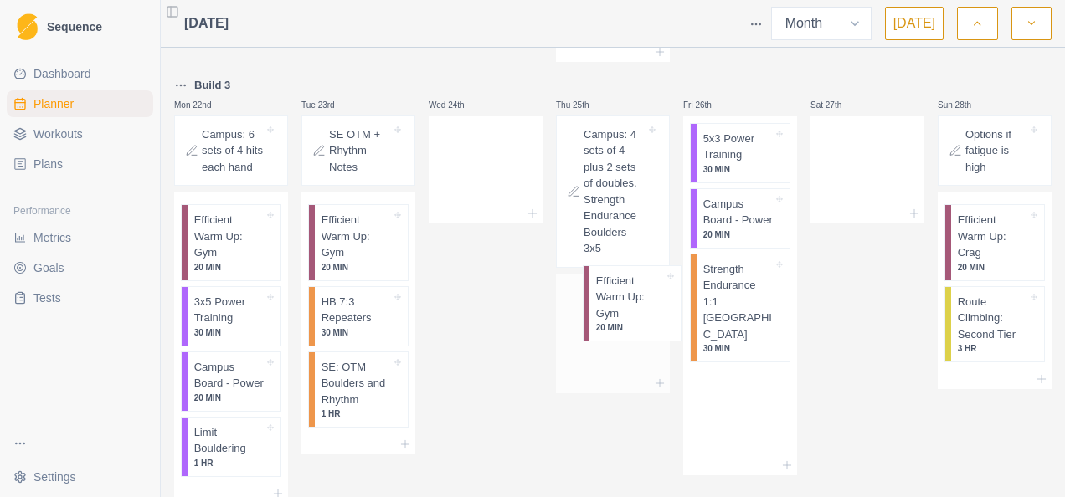
drag, startPoint x: 713, startPoint y: 129, endPoint x: 610, endPoint y: 310, distance: 208.6
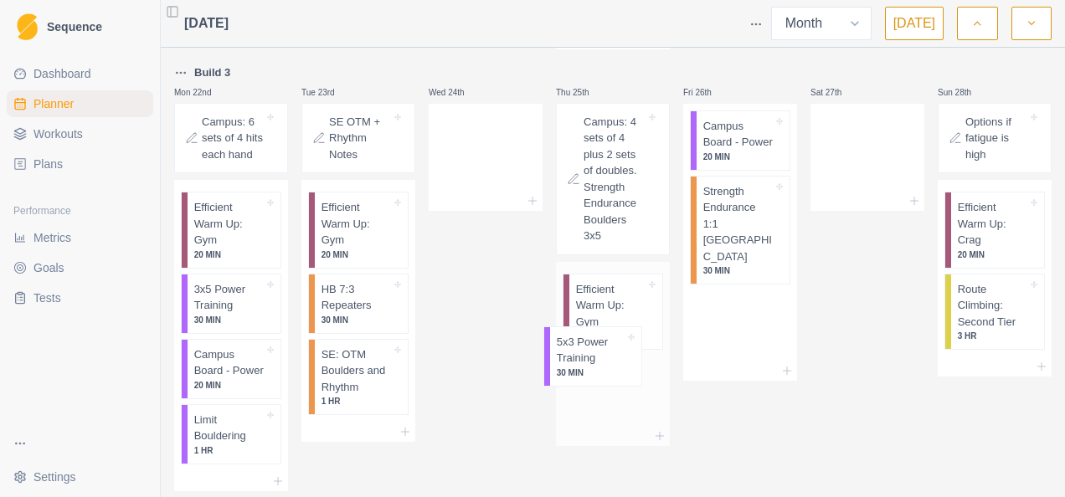
scroll to position [1492, 0]
drag, startPoint x: 725, startPoint y: 120, endPoint x: 587, endPoint y: 363, distance: 279.4
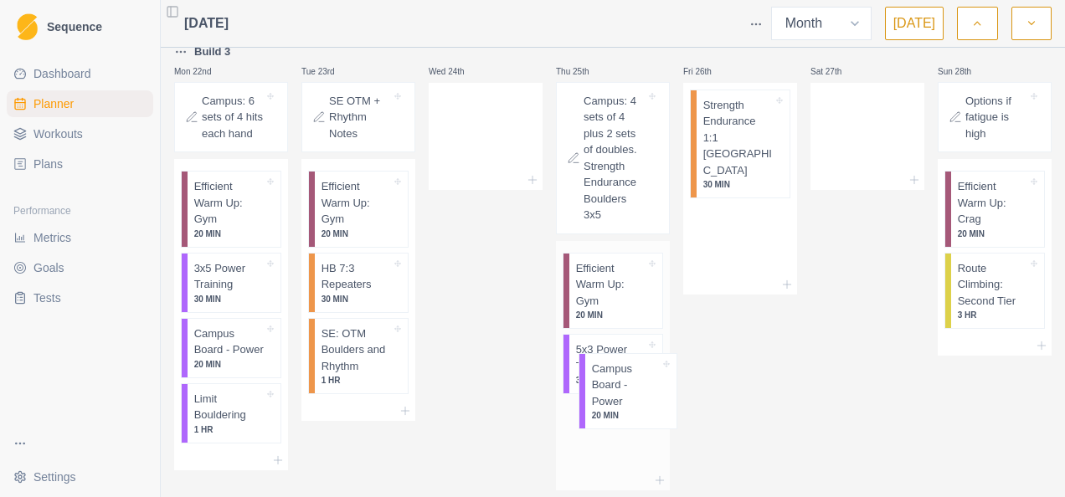
drag, startPoint x: 667, startPoint y: 337, endPoint x: 655, endPoint y: 276, distance: 61.4
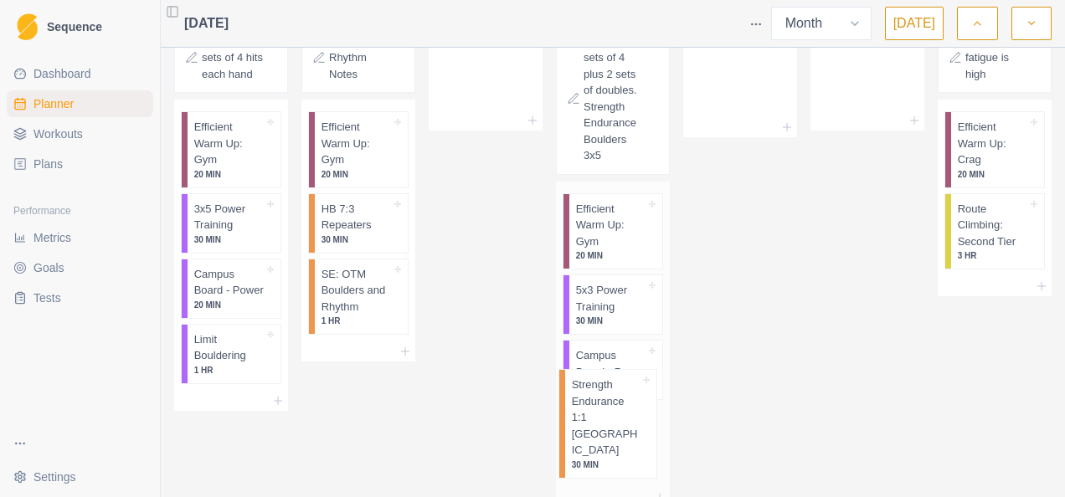
drag, startPoint x: 732, startPoint y: 72, endPoint x: 606, endPoint y: 400, distance: 351.5
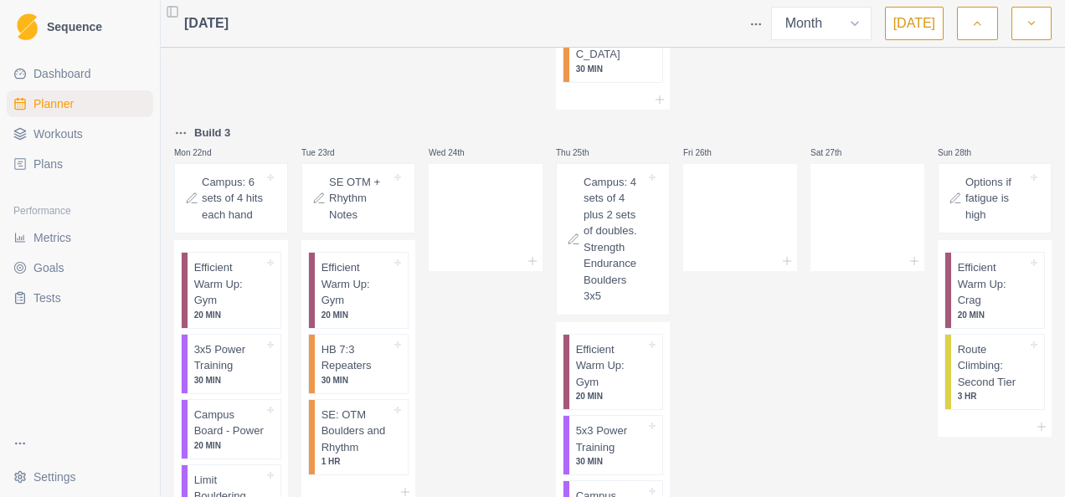
scroll to position [1320, 0]
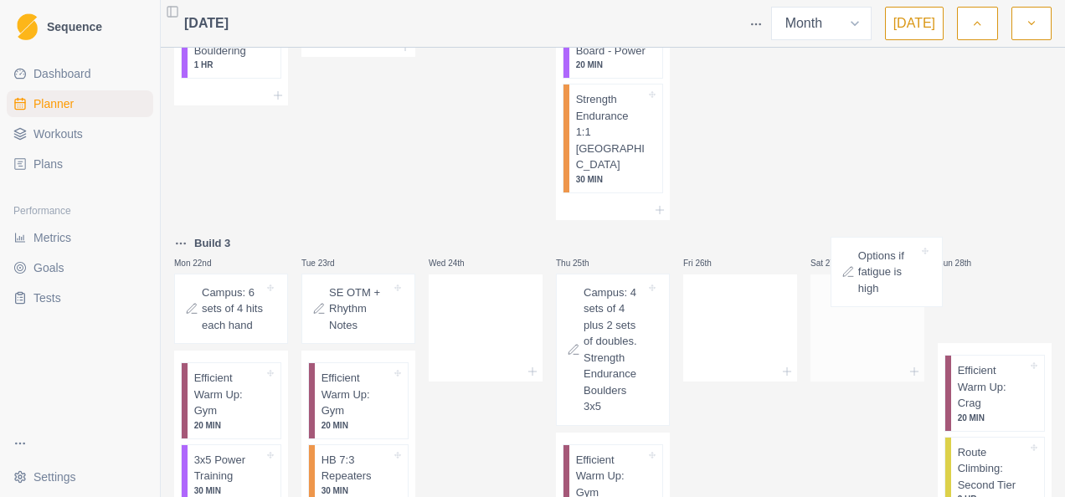
drag, startPoint x: 983, startPoint y: 273, endPoint x: 874, endPoint y: 280, distance: 109.1
click at [874, 280] on div "Base - Deload Mon 1st Substitutions and Options Efficient Warm Up: Gym 20 MIN 7…" at bounding box center [613, 51] width 878 height 2630
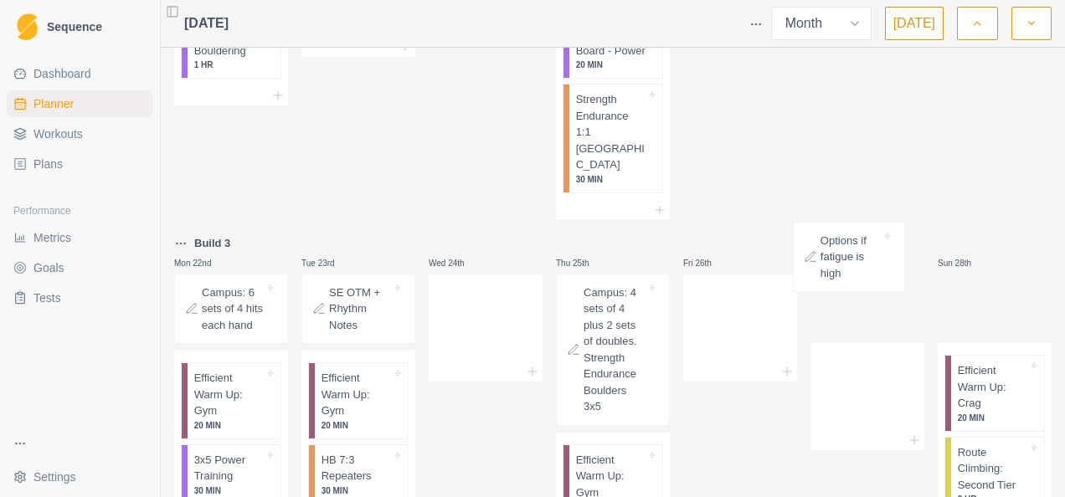
drag, startPoint x: 965, startPoint y: 259, endPoint x: 827, endPoint y: 248, distance: 138.6
click at [827, 248] on div "Base - Deload Mon 1st Substitutions and Options Efficient Warm Up: Gym 20 MIN 7…" at bounding box center [613, 51] width 878 height 2630
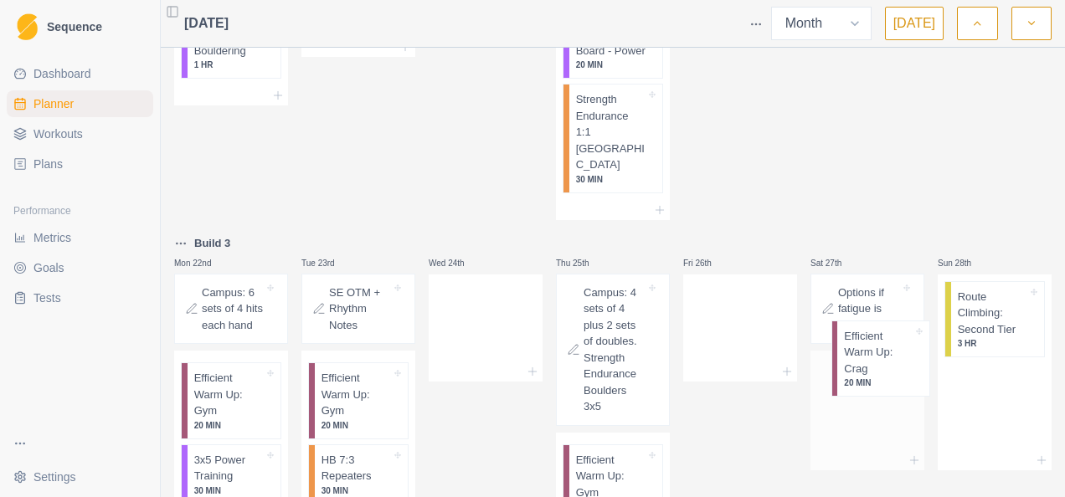
drag, startPoint x: 991, startPoint y: 265, endPoint x: 876, endPoint y: 348, distance: 142.2
click at [876, 348] on div "Base - Deload Mon 1st Substitutions and Options Efficient Warm Up: Gym 20 MIN 7…" at bounding box center [613, 51] width 878 height 2630
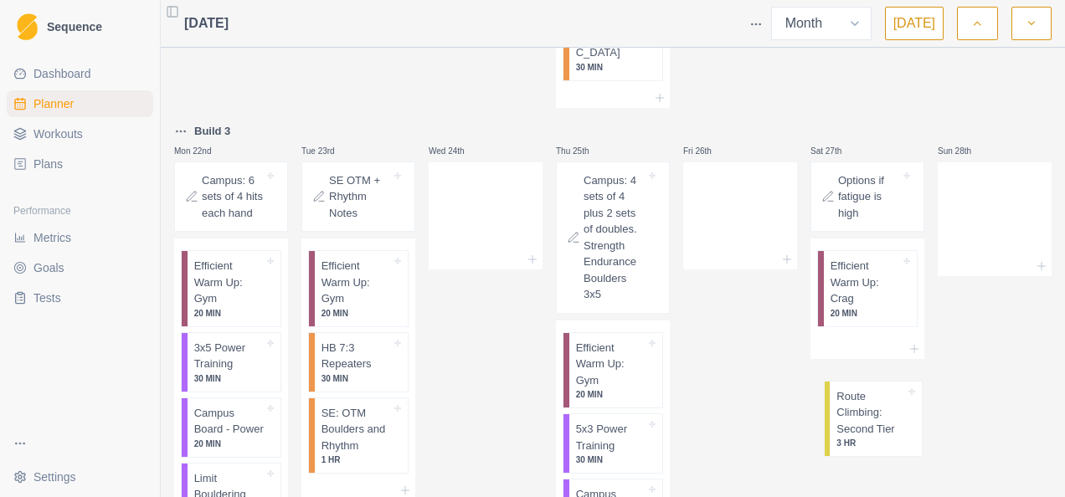
drag, startPoint x: 972, startPoint y: 278, endPoint x: 841, endPoint y: 363, distance: 156.8
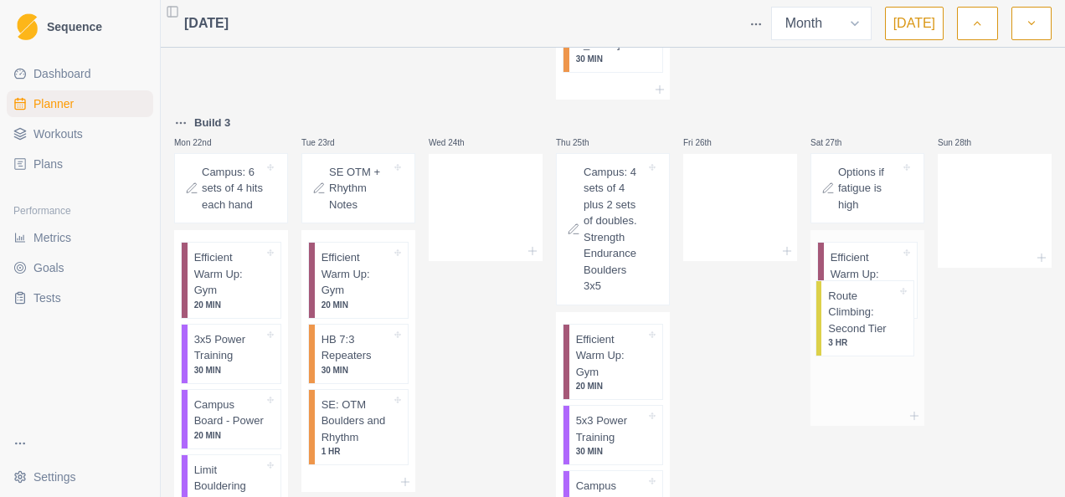
drag, startPoint x: 971, startPoint y: 146, endPoint x: 851, endPoint y: 310, distance: 203.7
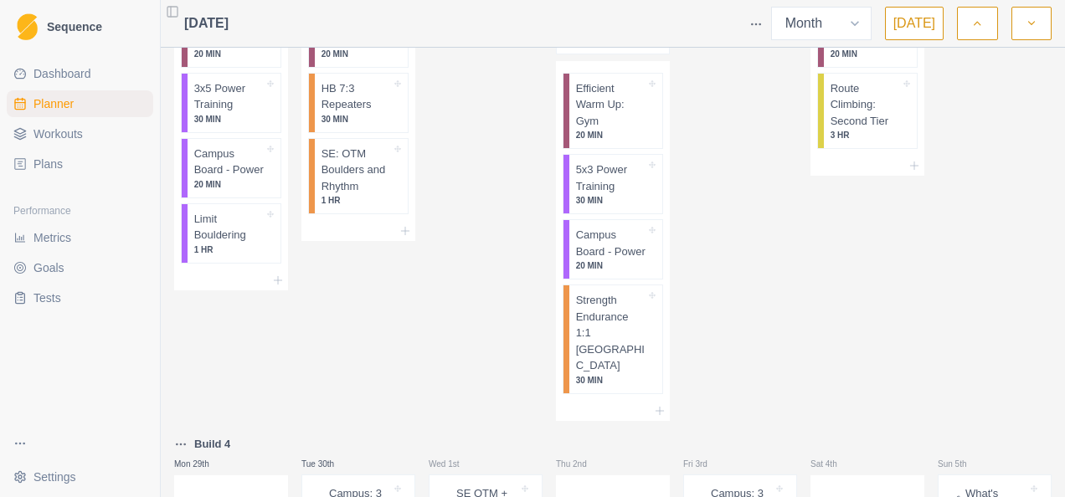
scroll to position [2026, 0]
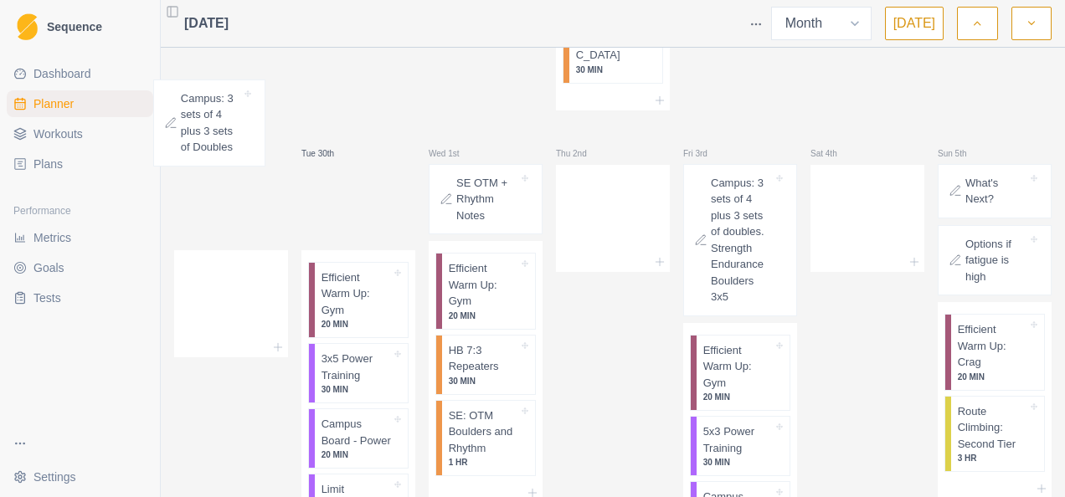
drag, startPoint x: 348, startPoint y: 92, endPoint x: 208, endPoint y: 122, distance: 143.9
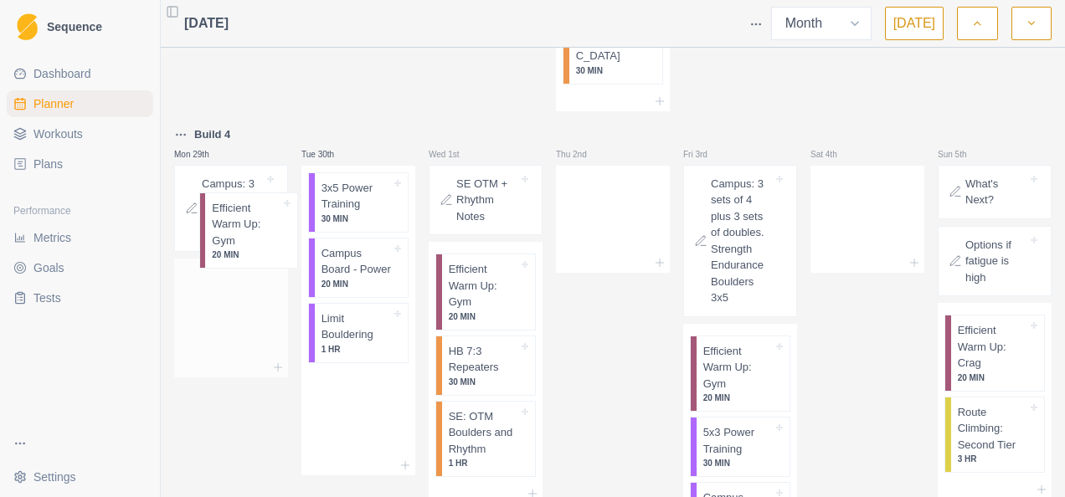
drag, startPoint x: 353, startPoint y: 127, endPoint x: 273, endPoint y: 213, distance: 117.3
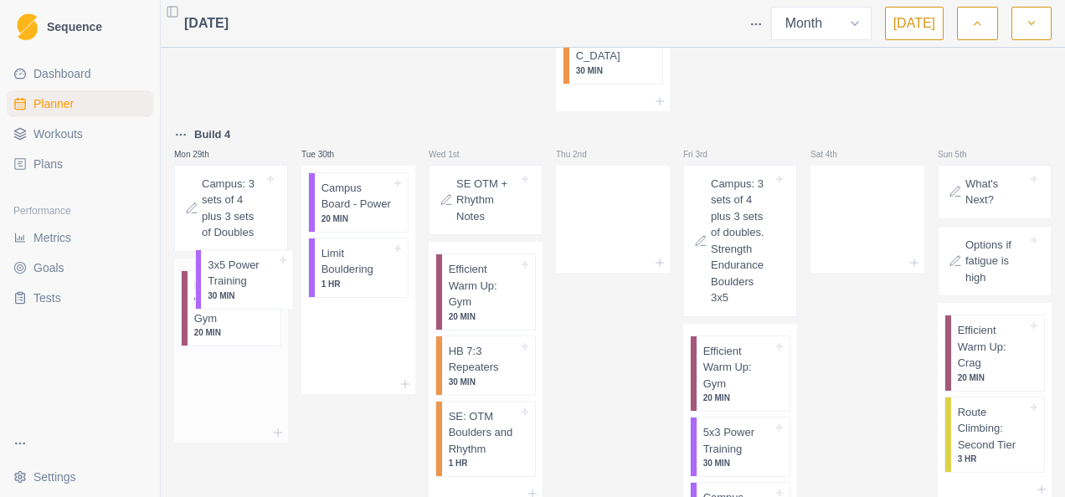
drag, startPoint x: 251, startPoint y: 263, endPoint x: 231, endPoint y: 290, distance: 33.5
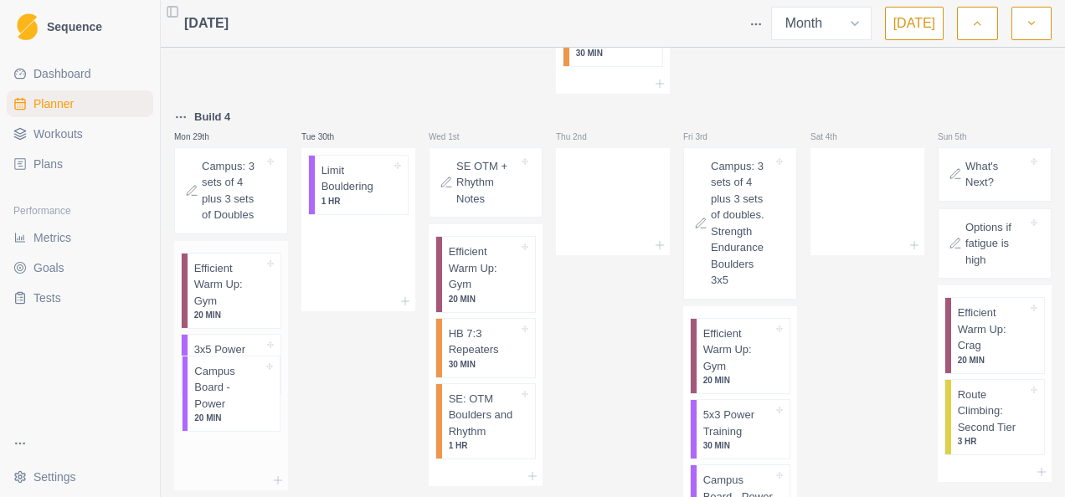
drag, startPoint x: 352, startPoint y: 144, endPoint x: 224, endPoint y: 402, distance: 288.0
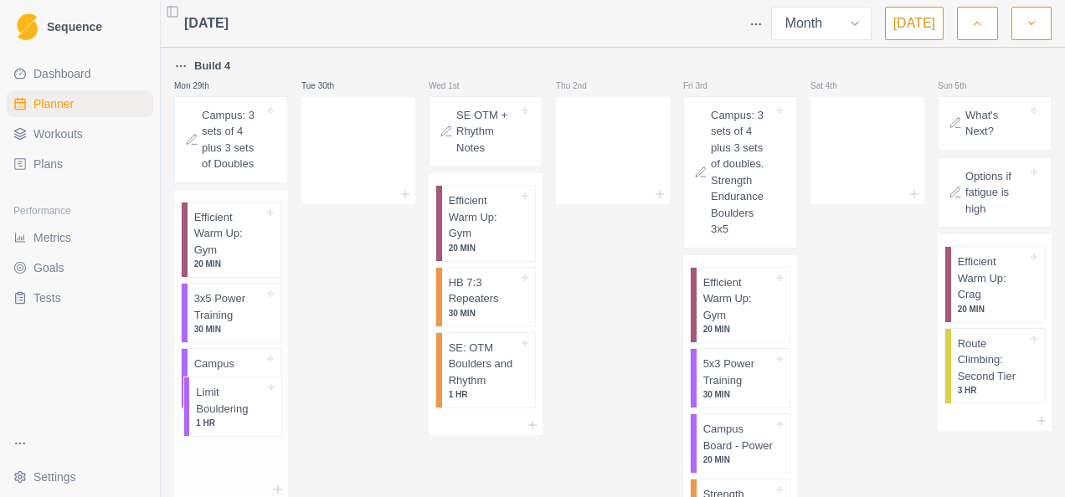
drag, startPoint x: 296, startPoint y: 216, endPoint x: 226, endPoint y: 408, distance: 204.0
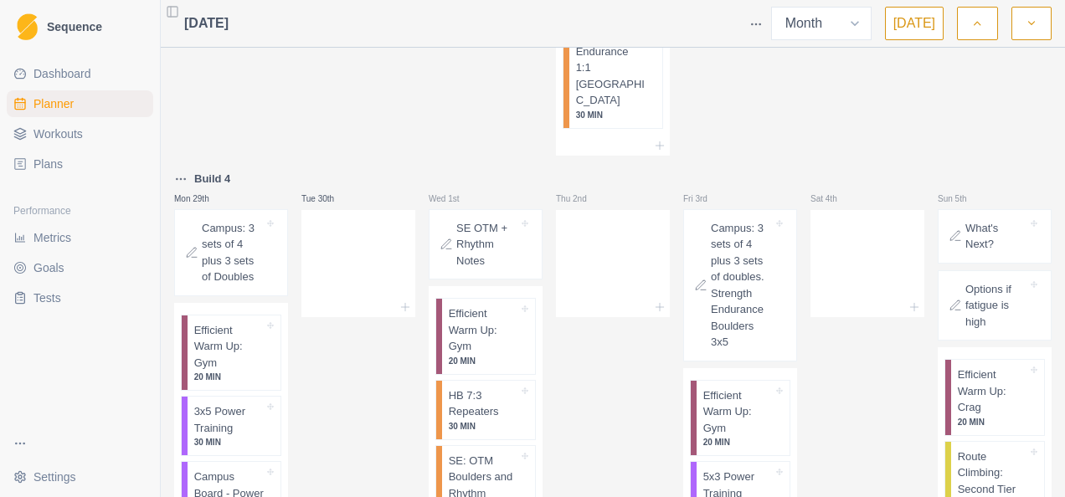
scroll to position [1827, 0]
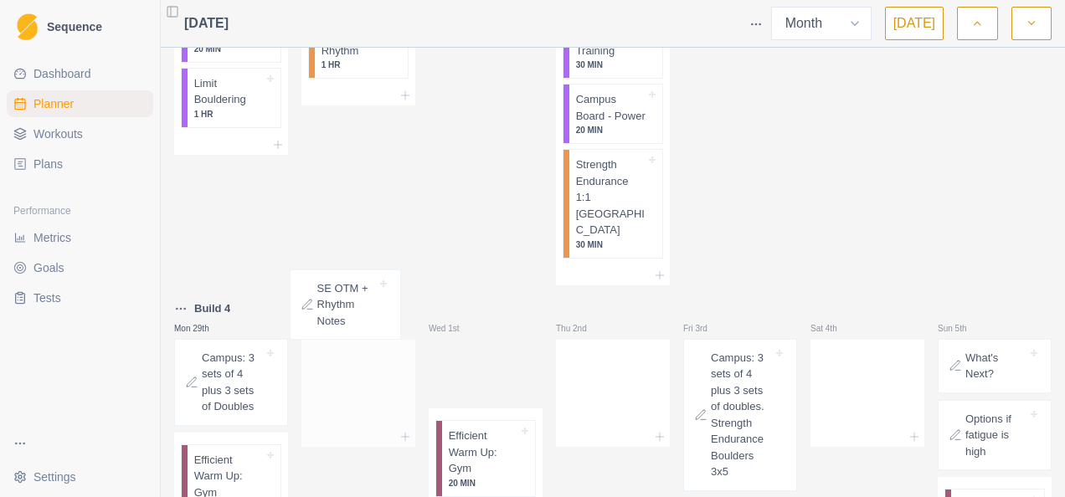
drag, startPoint x: 473, startPoint y: 291, endPoint x: 332, endPoint y: 305, distance: 141.3
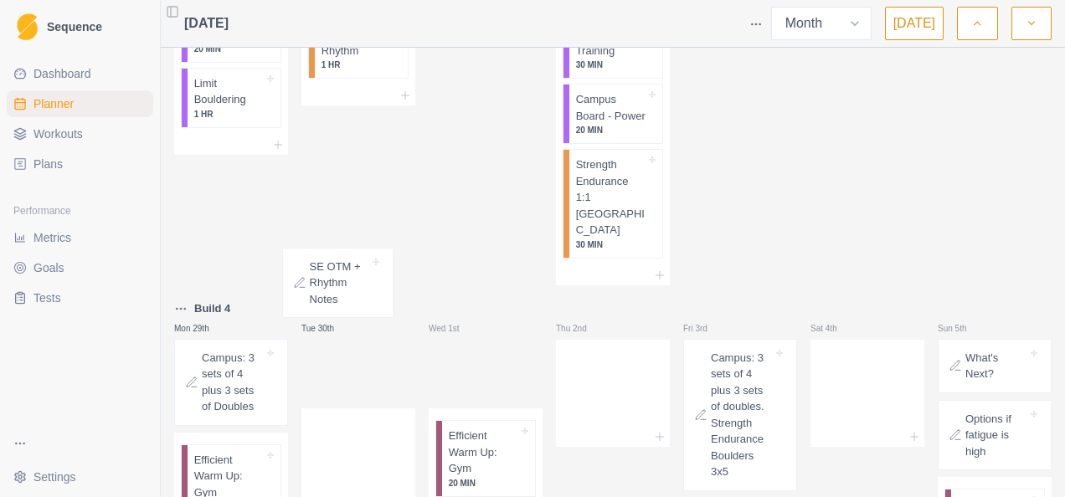
drag, startPoint x: 471, startPoint y: 298, endPoint x: 348, endPoint y: 292, distance: 123.2
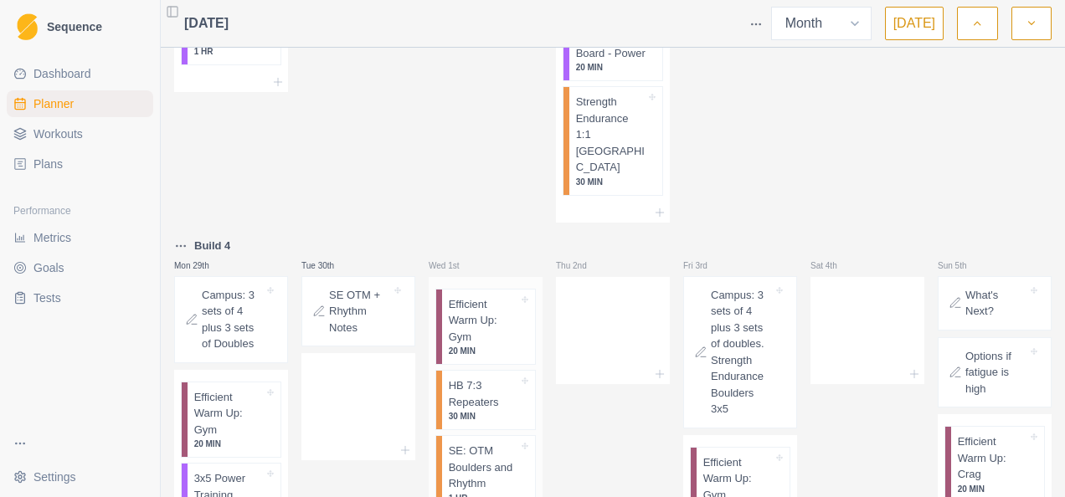
scroll to position [1995, 0]
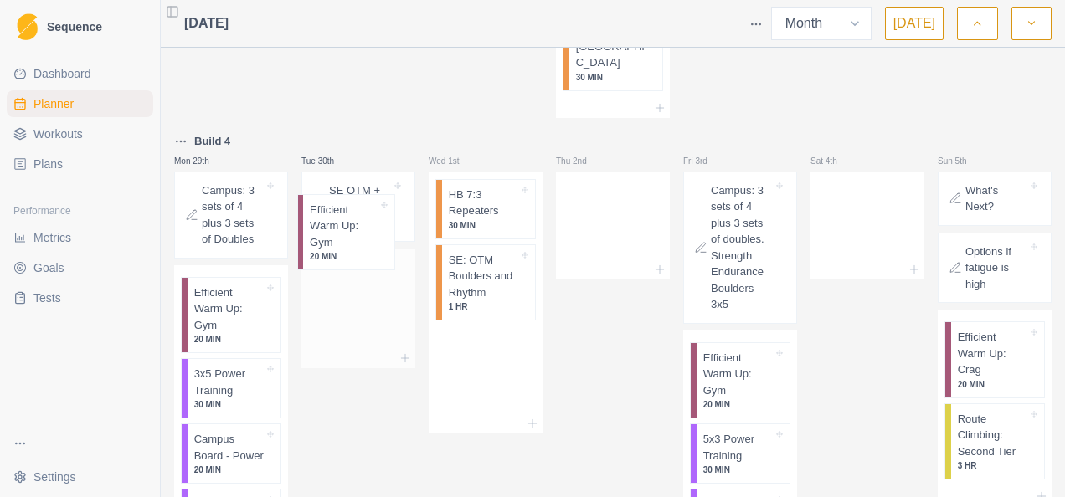
drag, startPoint x: 389, startPoint y: 214, endPoint x: 368, endPoint y: 214, distance: 20.1
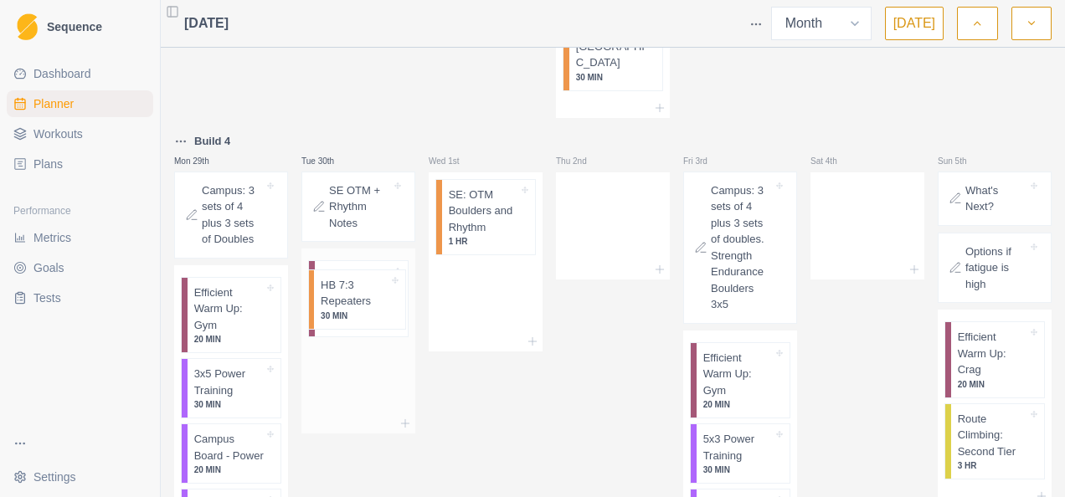
drag, startPoint x: 409, startPoint y: 217, endPoint x: 347, endPoint y: 297, distance: 102.0
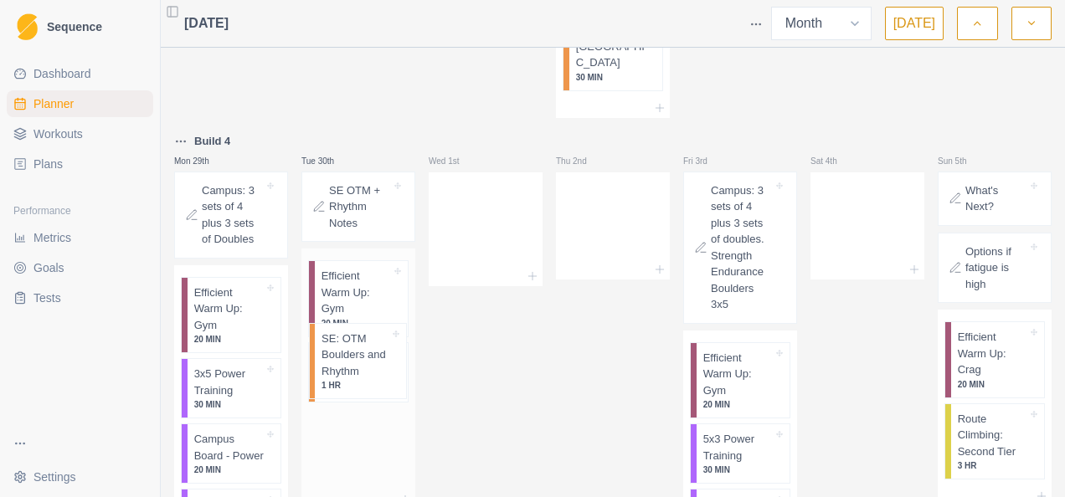
drag, startPoint x: 452, startPoint y: 171, endPoint x: 337, endPoint y: 394, distance: 250.5
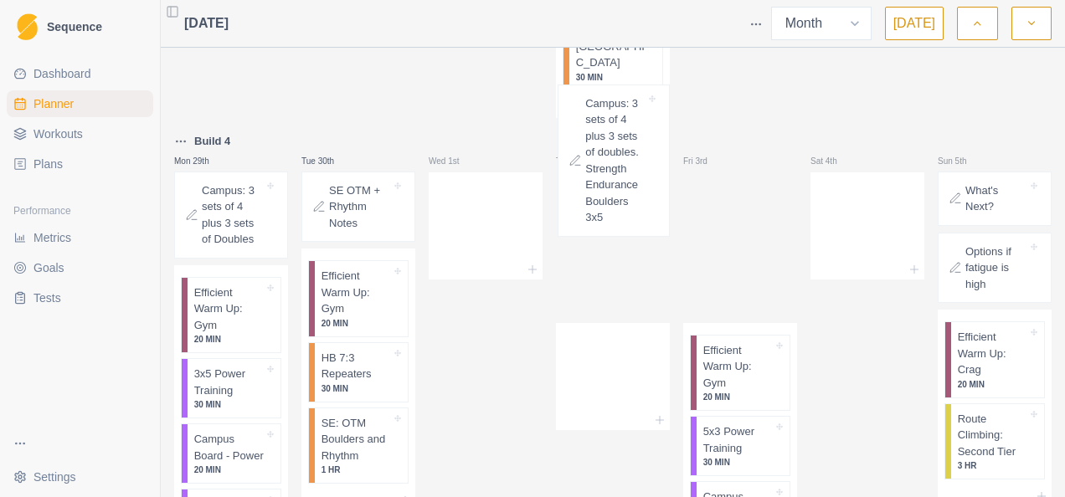
drag, startPoint x: 728, startPoint y: 129, endPoint x: 604, endPoint y: 120, distance: 125.1
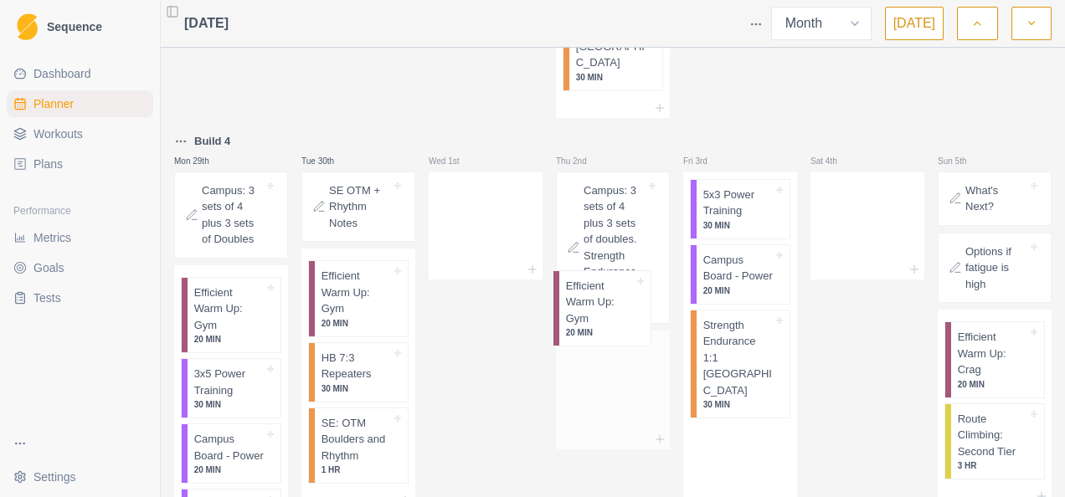
drag
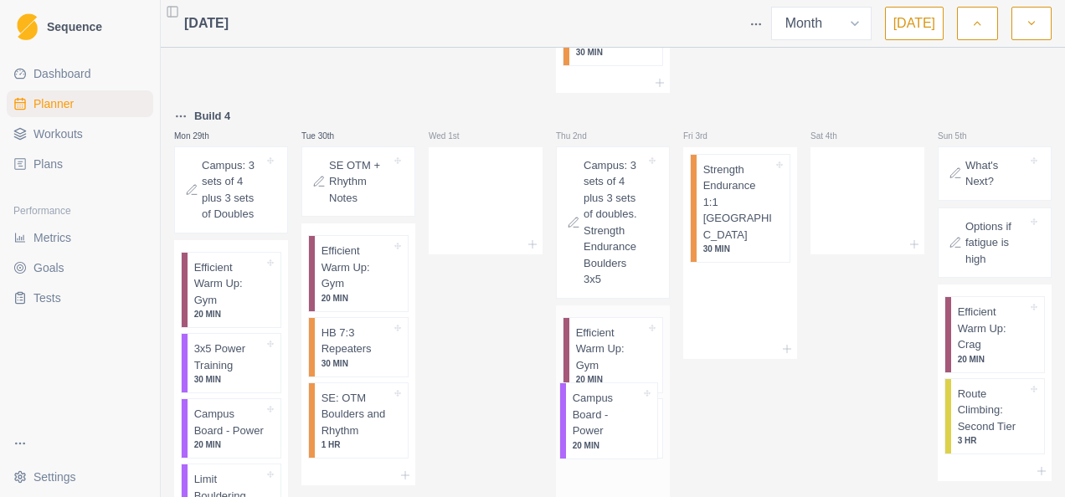
scroll to position [2046, 0]
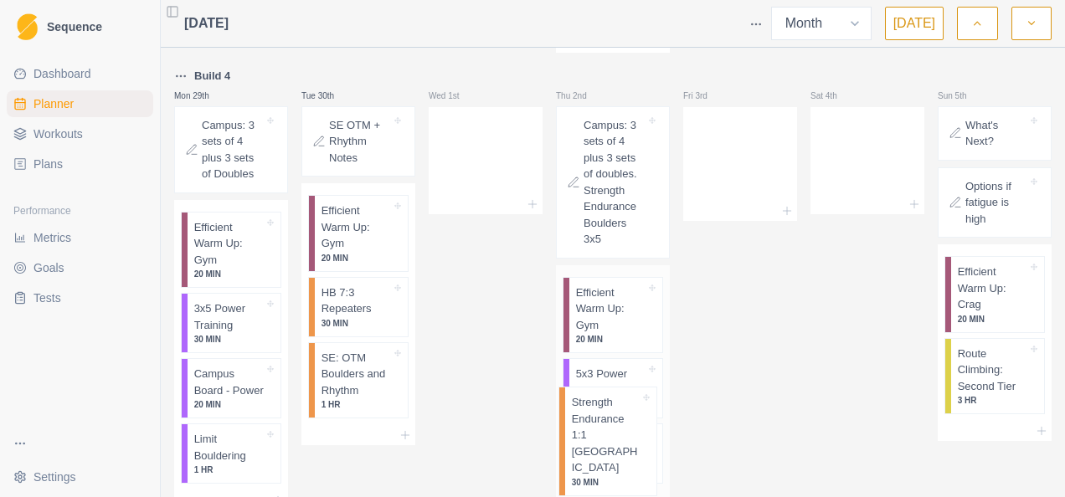
scroll to position [2093, 0]
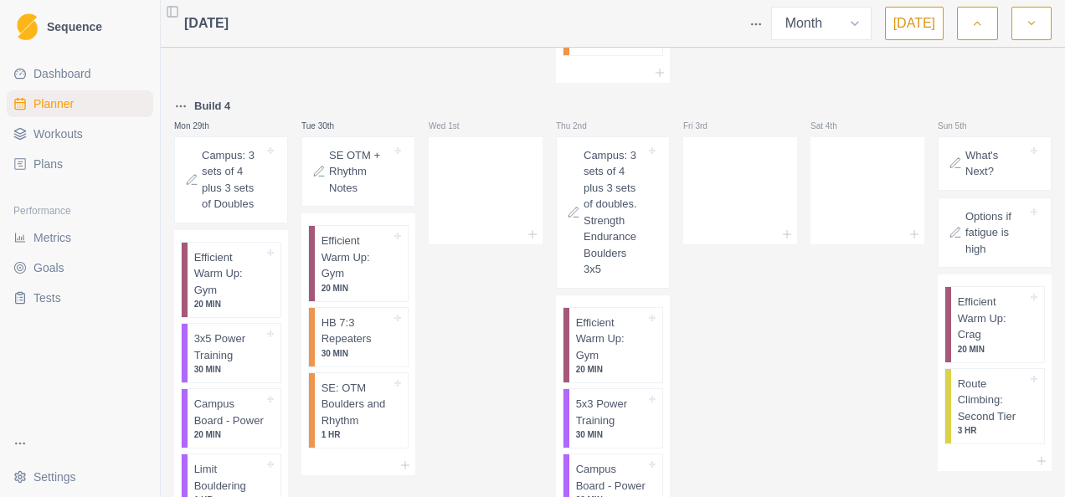
scroll to position [1926, 0]
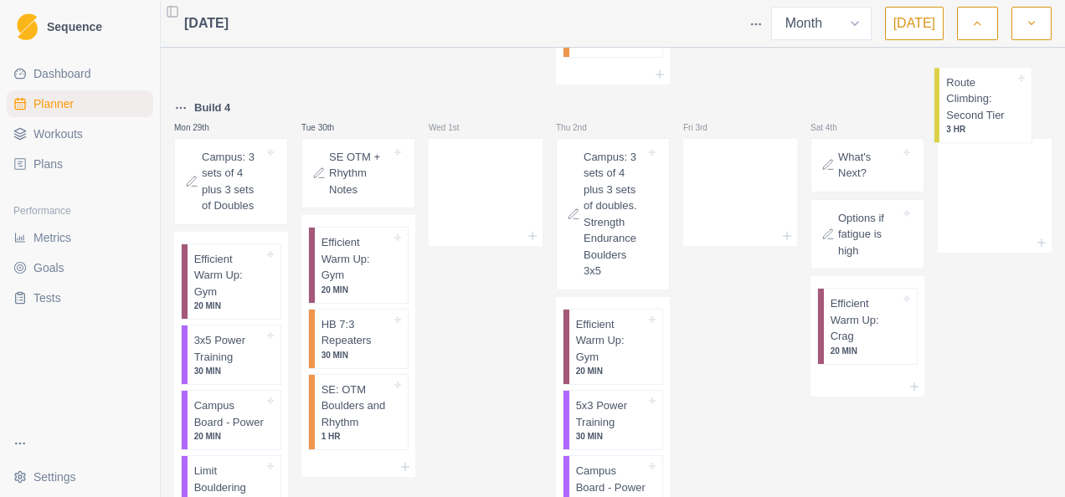
scroll to position [2034, 0]
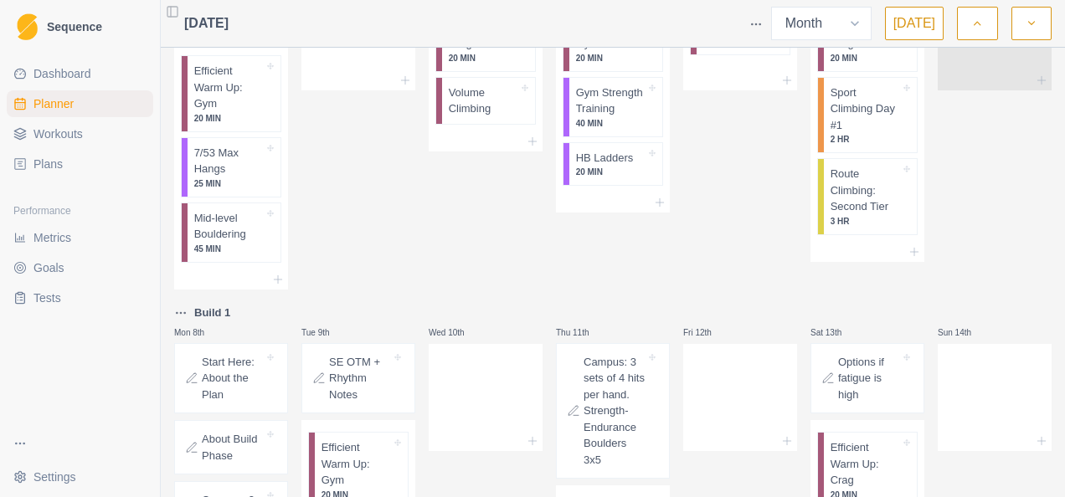
scroll to position [0, 0]
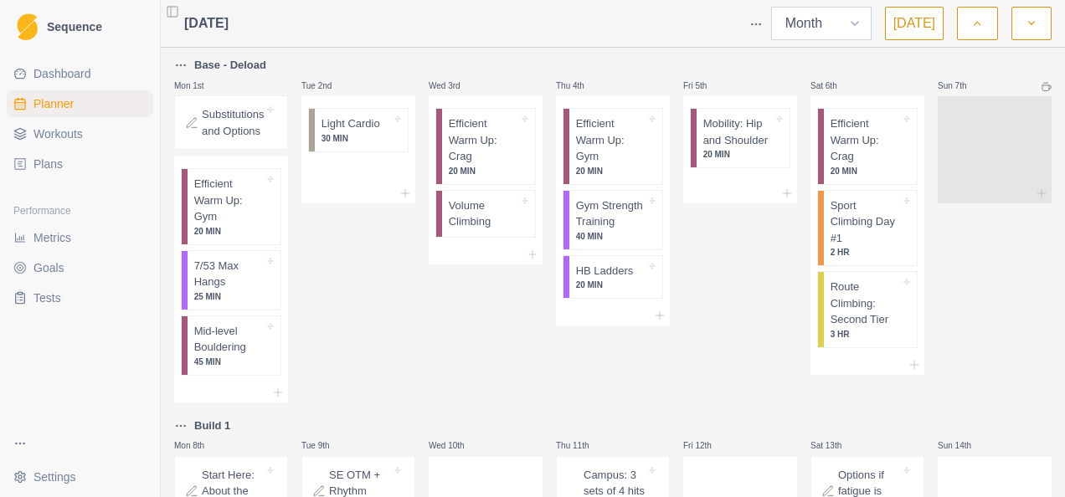
click at [815, 22] on select "Week Month" at bounding box center [821, 23] width 100 height 33
click at [617, 28] on div at bounding box center [485, 23] width 512 height 33
click at [968, 29] on button "button" at bounding box center [977, 23] width 40 height 33
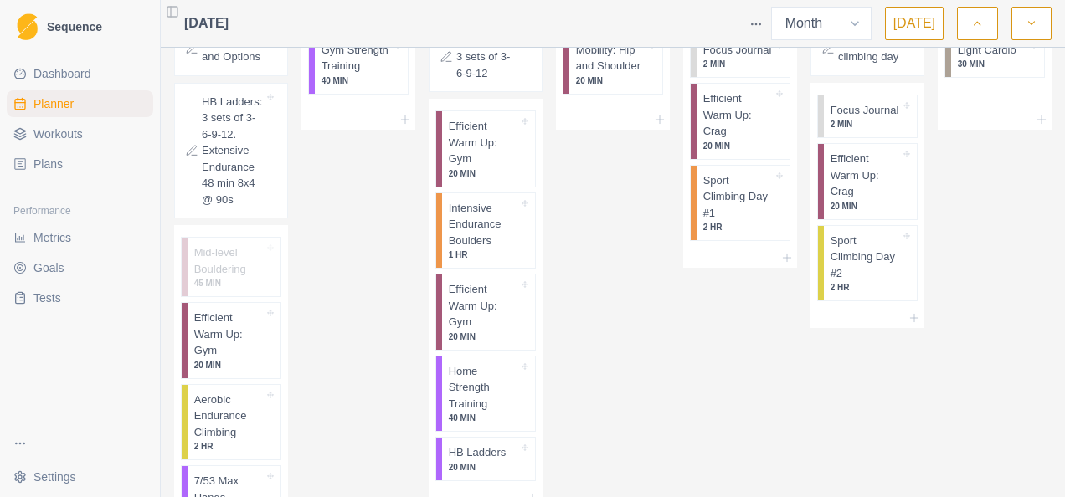
scroll to position [2889, 0]
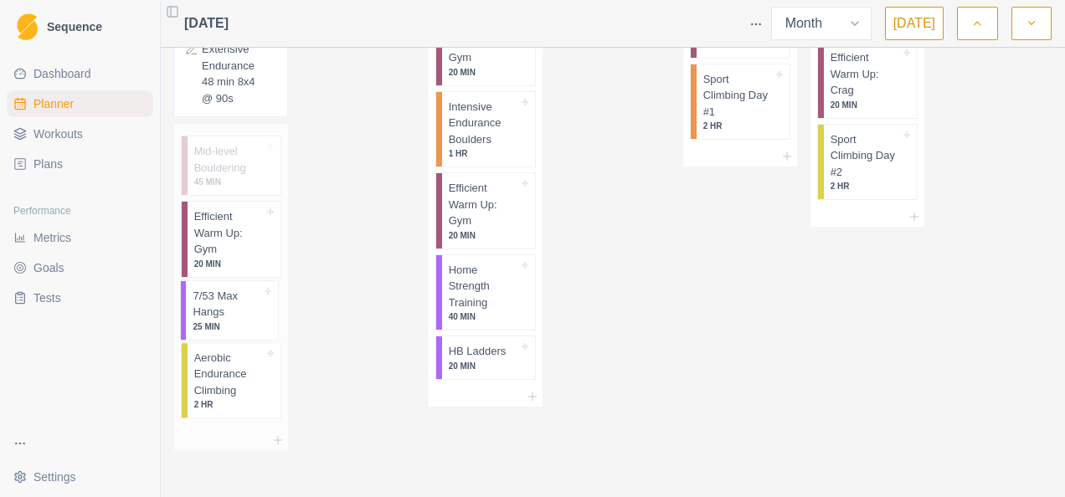
drag, startPoint x: 229, startPoint y: 405, endPoint x: 226, endPoint y: 319, distance: 86.3
click at [226, 319] on div "Mid-level Bouldering 45 MIN Efficient Warm Up: Gym 20 MIN Aerobic Endurance Cli…" at bounding box center [231, 277] width 114 height 306
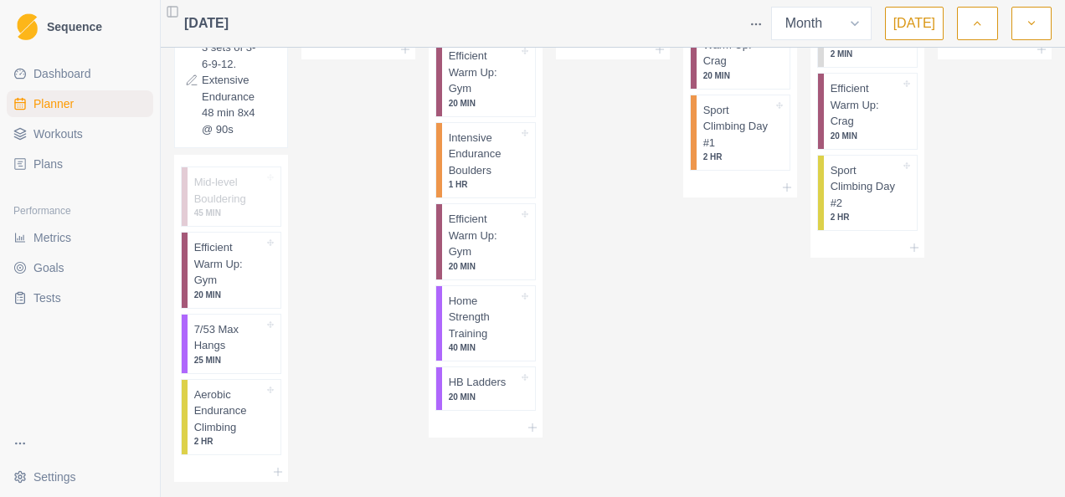
scroll to position [2805, 0]
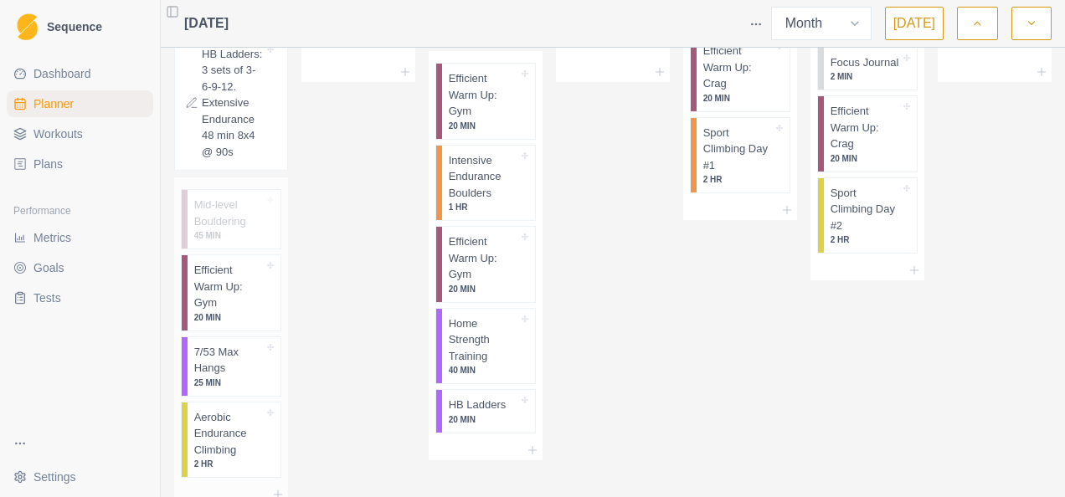
click at [231, 457] on p "Aerobic Endurance Climbing" at bounding box center [229, 433] width 70 height 49
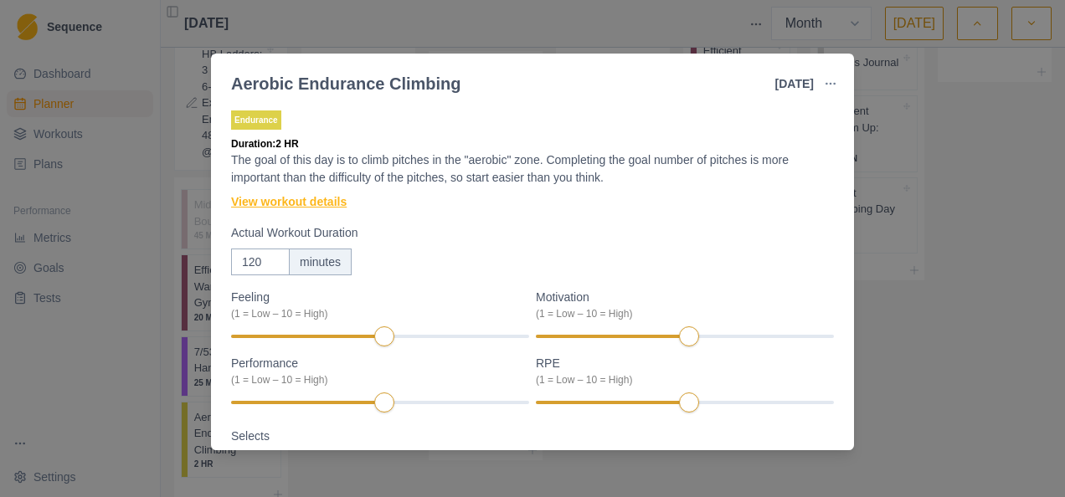
click at [291, 208] on link "View workout details" at bounding box center [289, 202] width 116 height 18
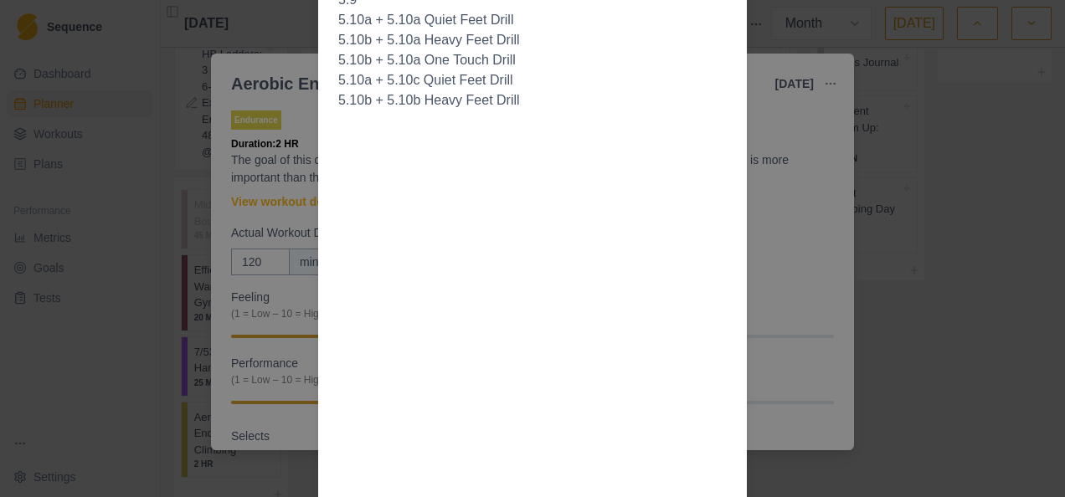
scroll to position [921, 0]
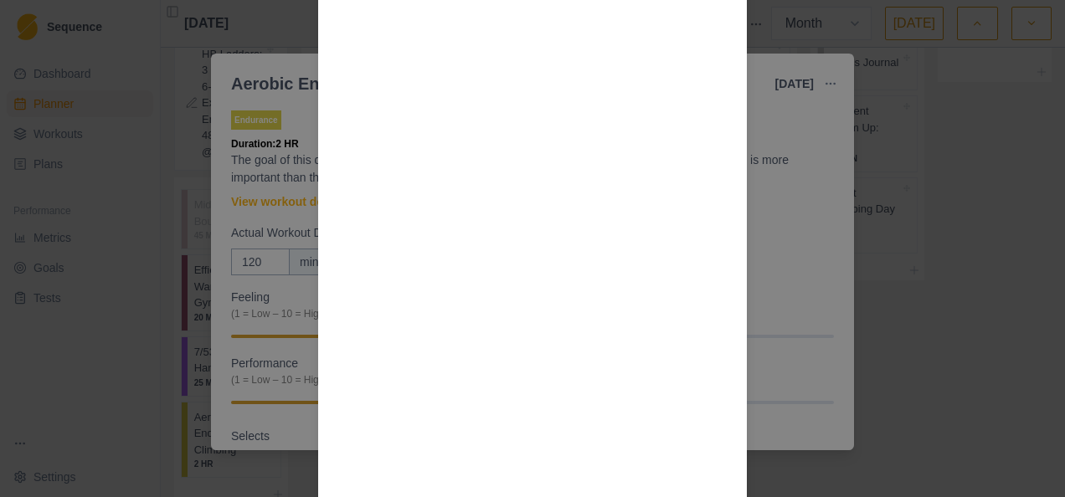
click at [775, 280] on div "Workout Details The goal of this day is to climb pitches in the "aerobic" zone …" at bounding box center [532, 248] width 1065 height 497
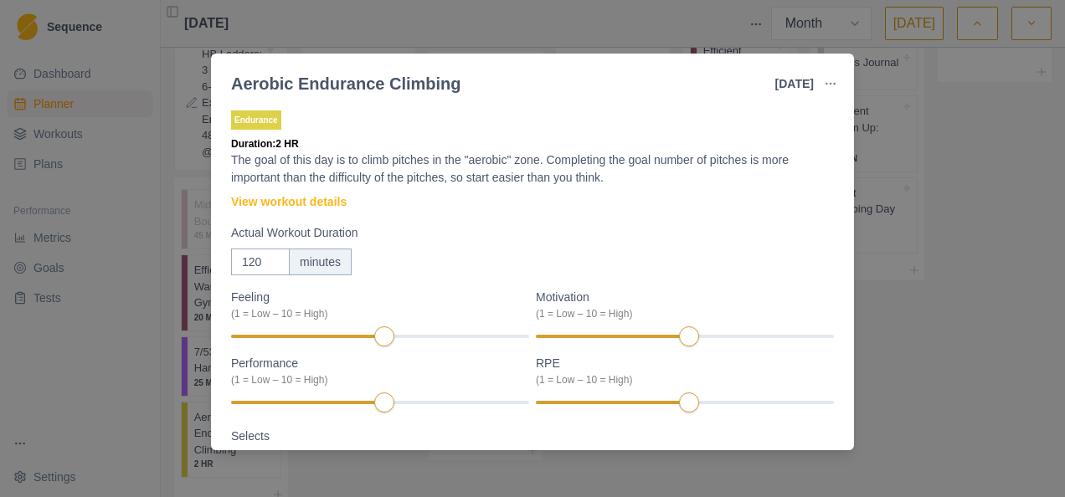
click at [564, 33] on div "Aerobic Endurance Climbing [DATE] Link To Goal View Workout Metrics Edit Origin…" at bounding box center [532, 248] width 1065 height 497
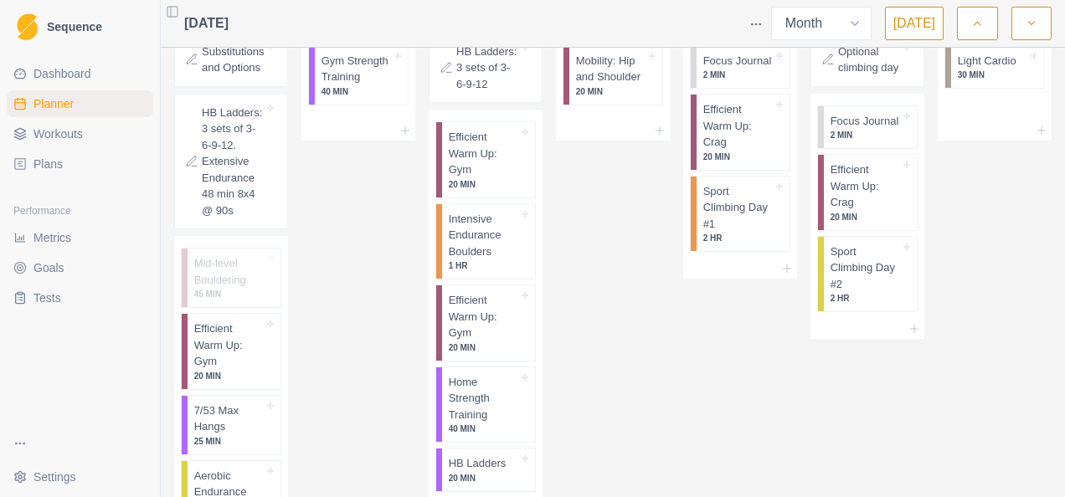
scroll to position [2721, 0]
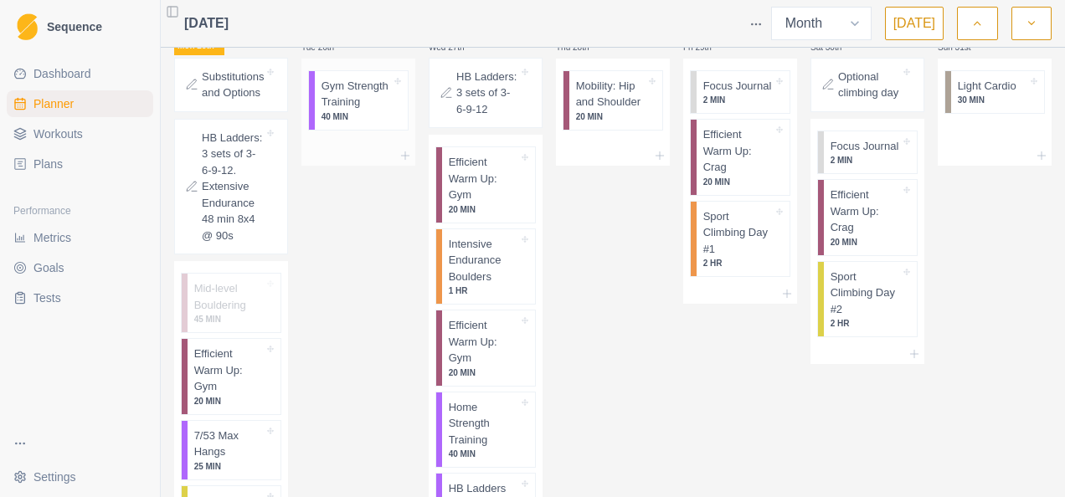
click at [399, 162] on icon at bounding box center [405, 155] width 13 height 13
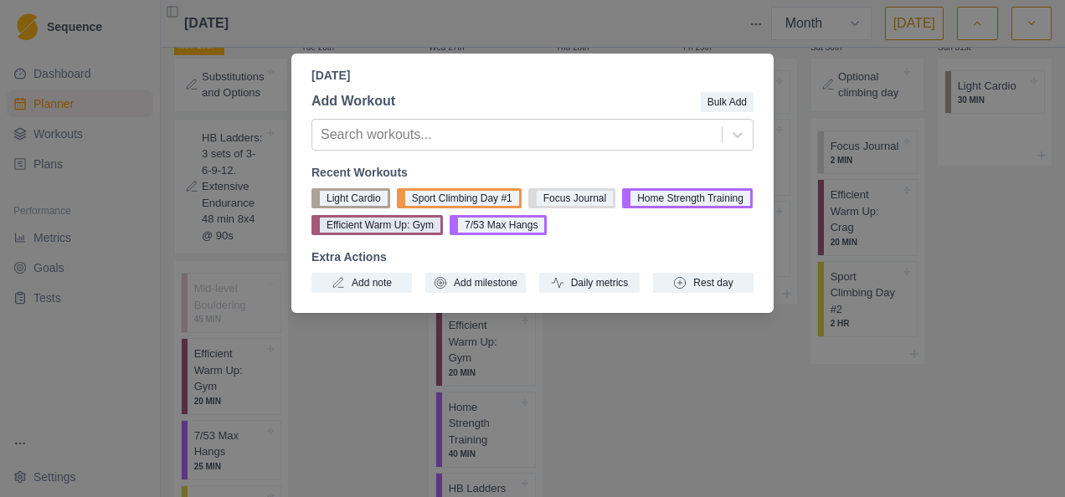
click at [365, 227] on button "Efficient Warm Up: Gym" at bounding box center [376, 225] width 131 height 20
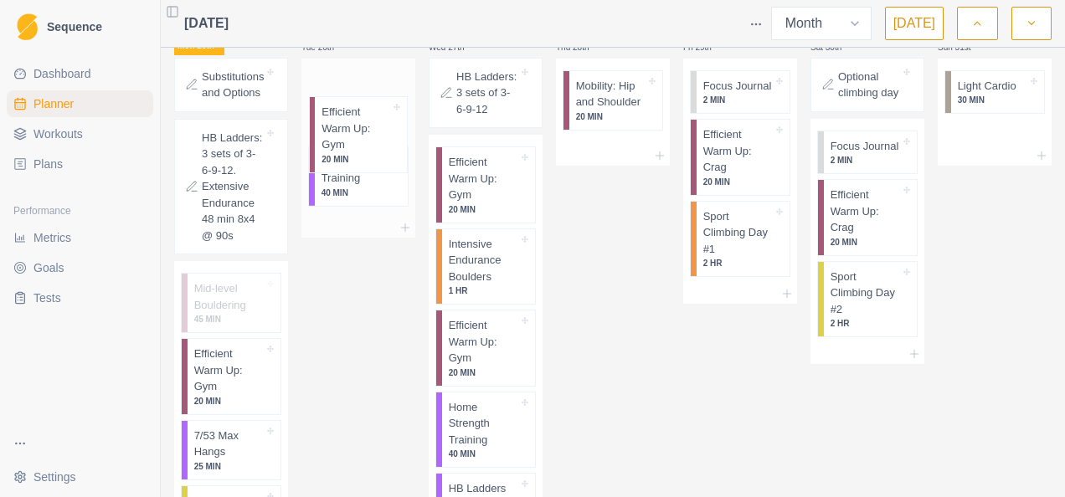
drag, startPoint x: 345, startPoint y: 206, endPoint x: 348, endPoint y: 129, distance: 77.1
click at [348, 129] on div "Gym Strength Training 40 MIN Efficient Warm Up: Gym 20 MIN" at bounding box center [358, 139] width 114 height 160
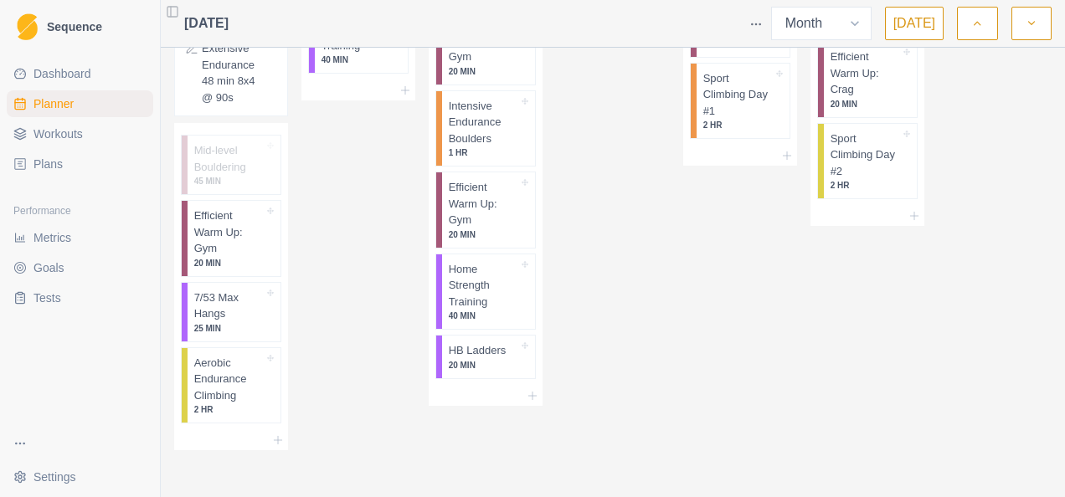
click at [1024, 16] on button "button" at bounding box center [1032, 23] width 40 height 33
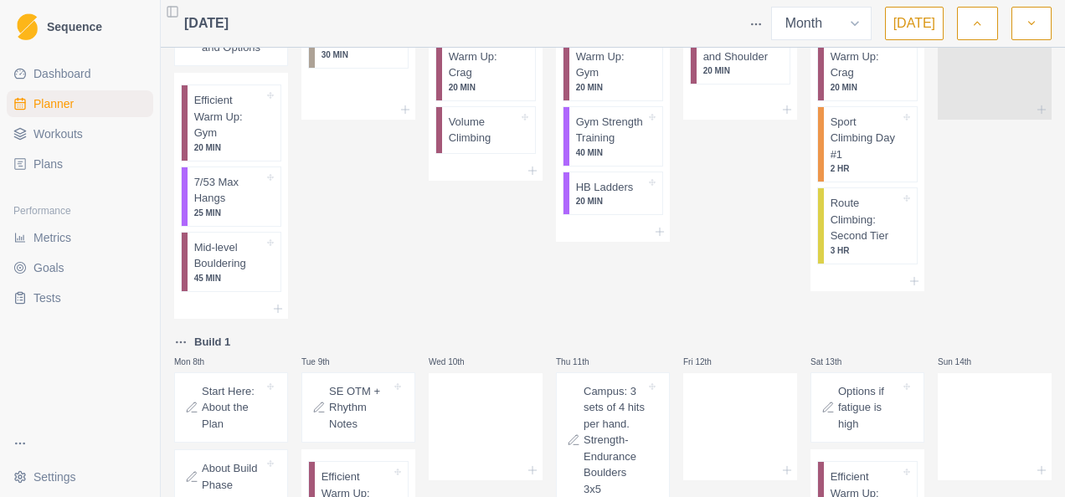
scroll to position [0, 0]
